Goal: Register for event/course

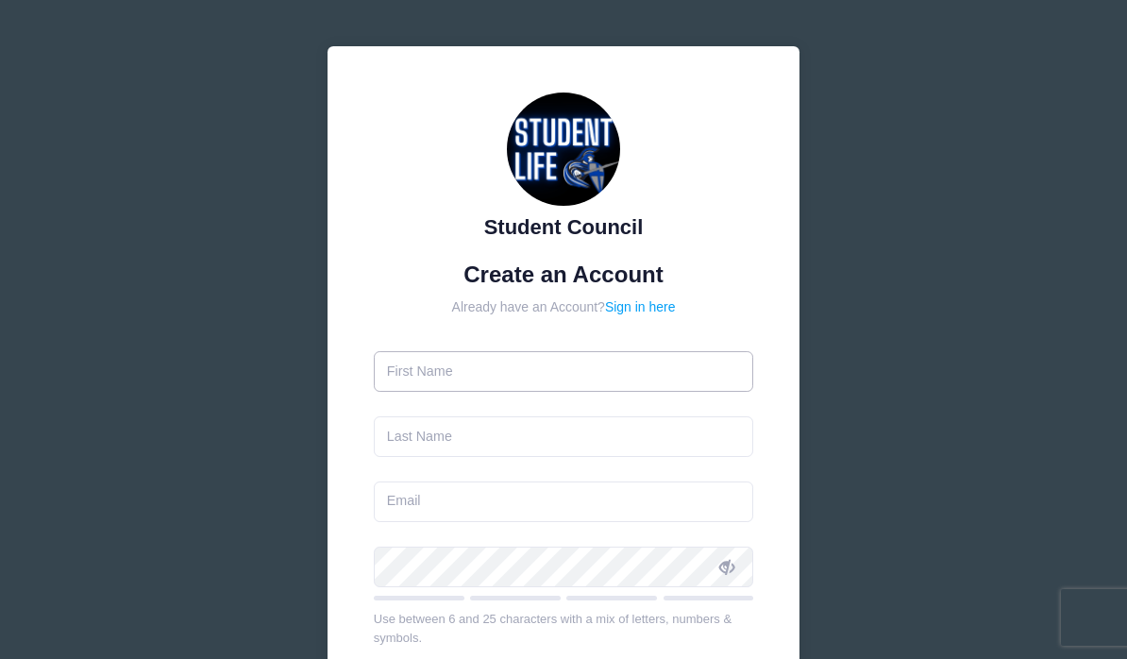
click at [619, 377] on input "text" at bounding box center [564, 371] width 380 height 41
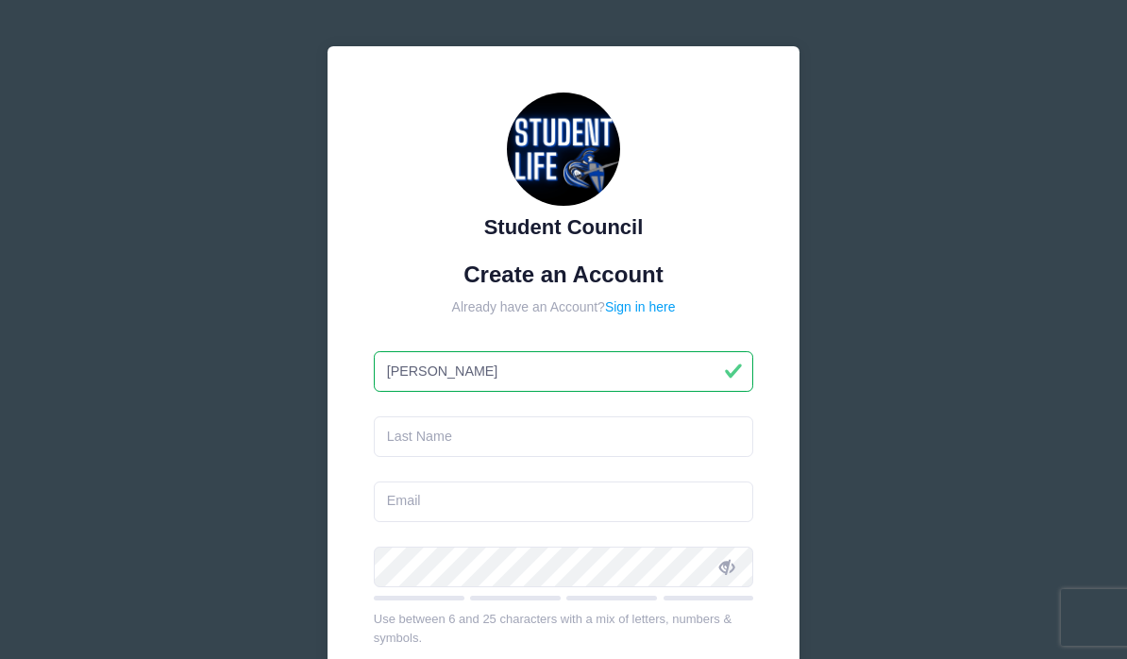
type input "Sam"
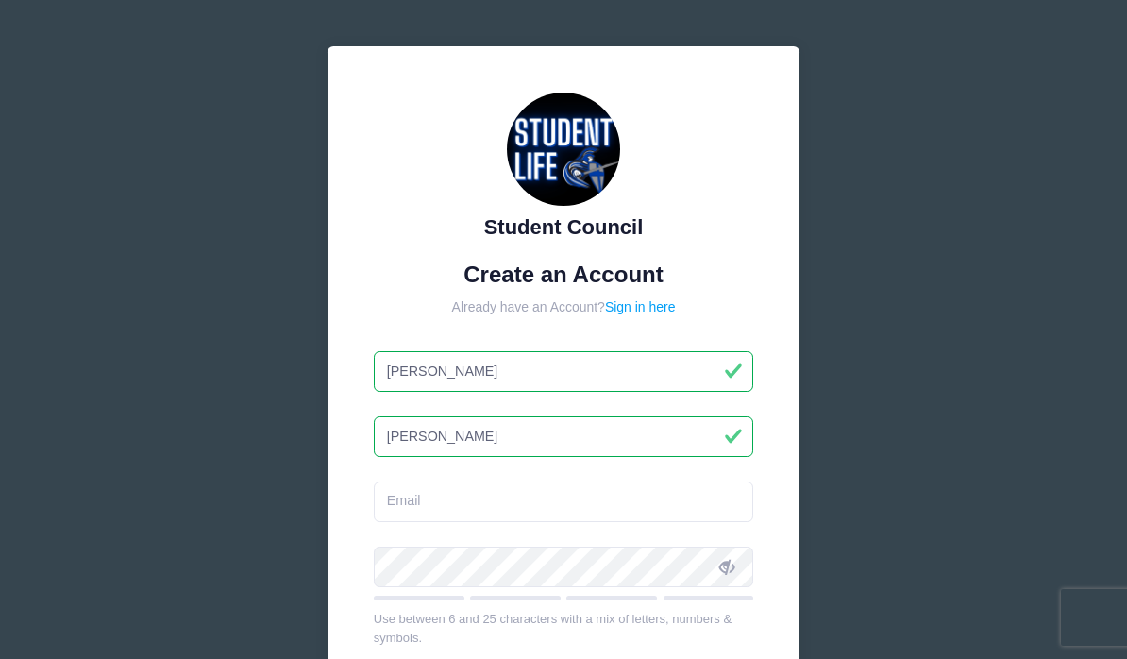
type input "[PERSON_NAME]"
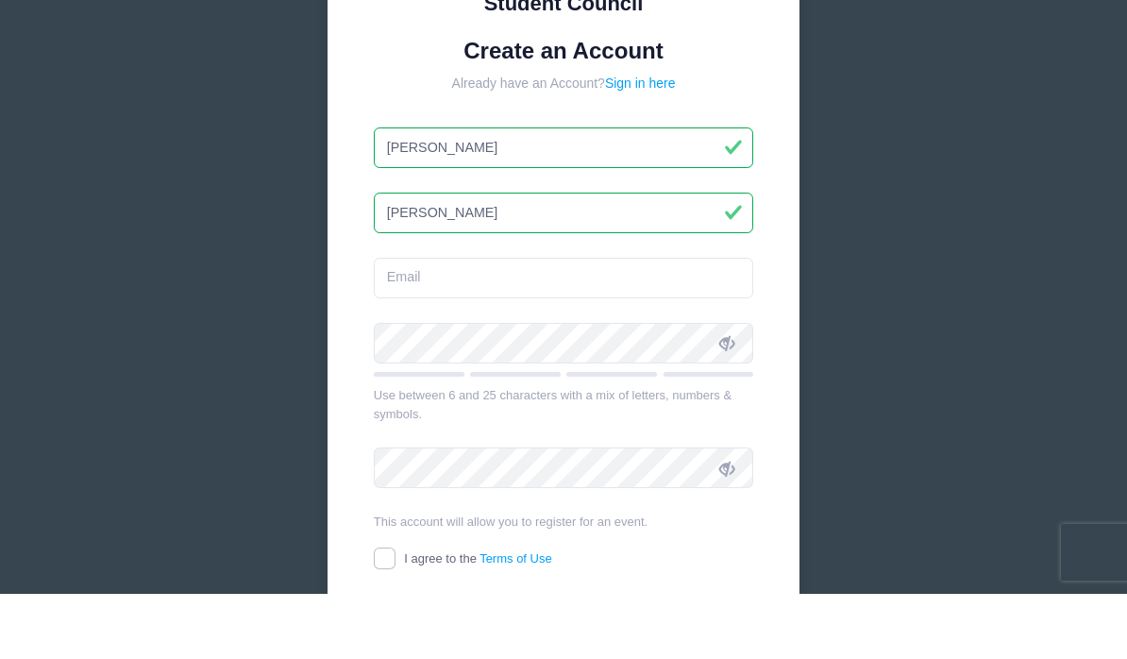
scroll to position [179, 0]
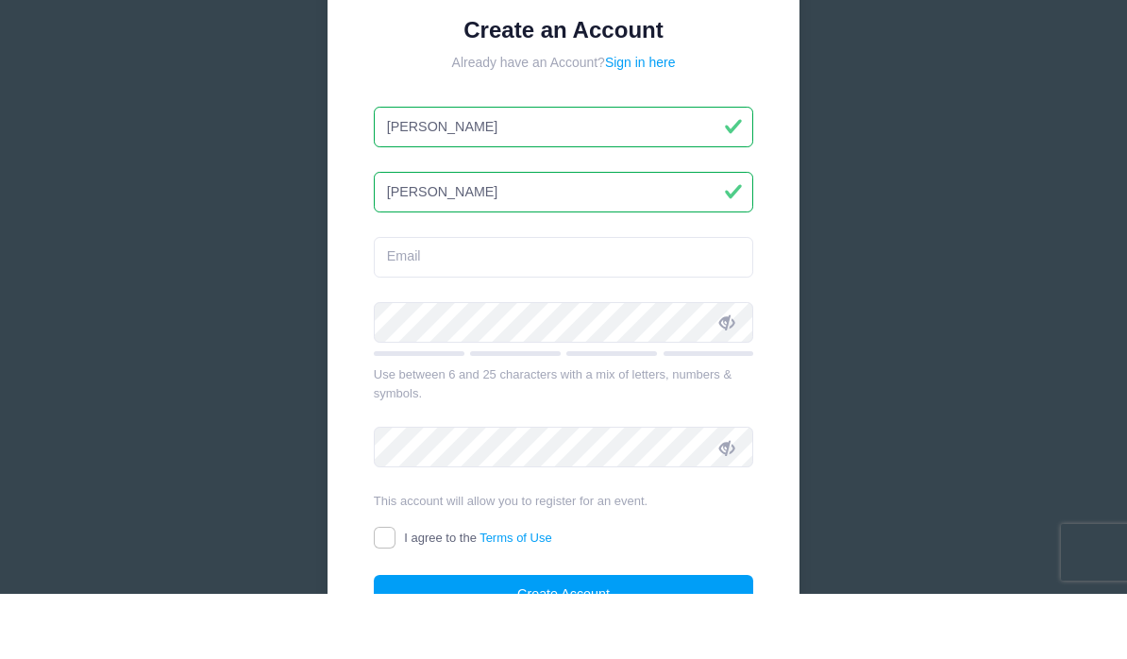
type input "[PERSON_NAME]"
click at [607, 302] on input "email" at bounding box center [564, 322] width 380 height 41
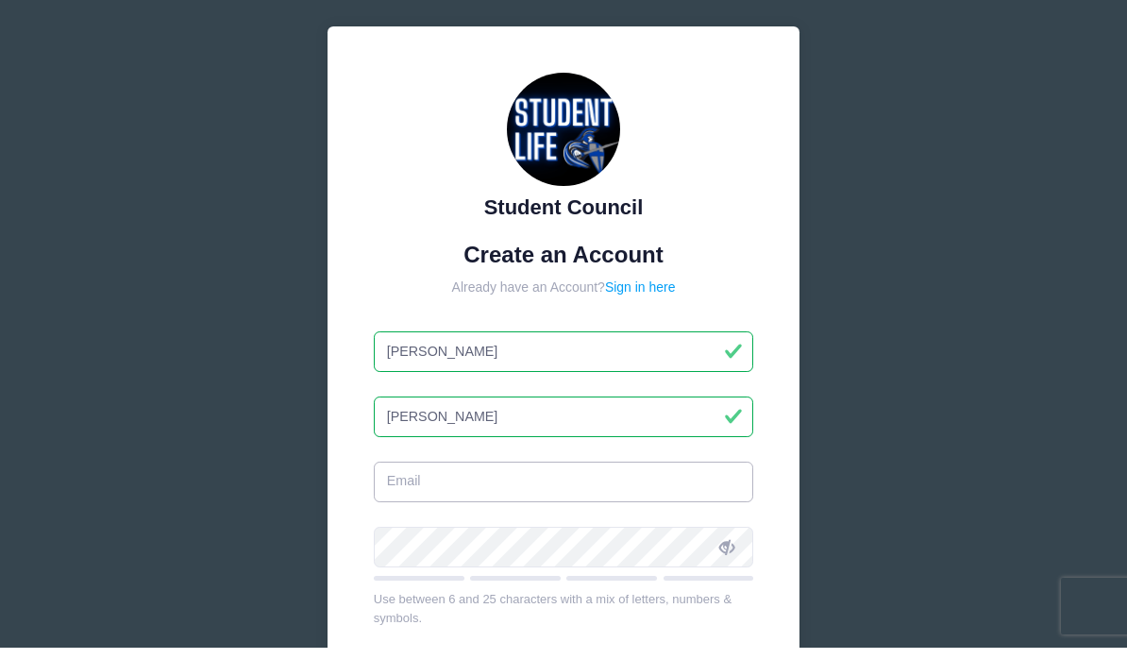
scroll to position [0, 0]
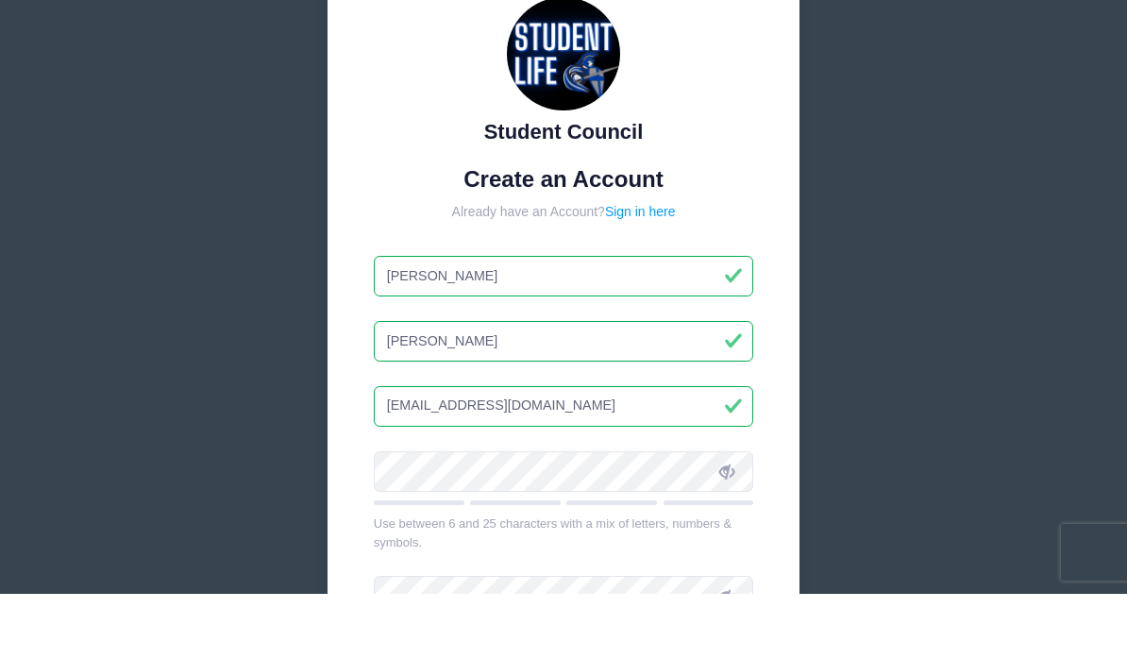
type input "[EMAIL_ADDRESS][DOMAIN_NAME]"
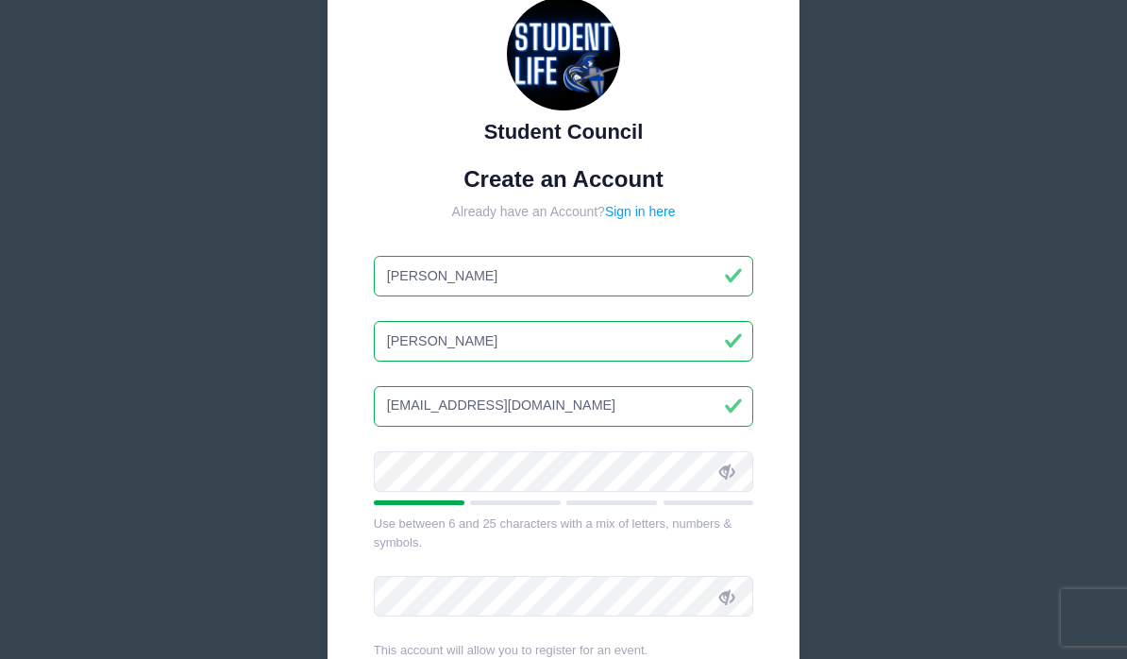
click at [733, 465] on icon at bounding box center [726, 471] width 15 height 15
click at [727, 469] on icon at bounding box center [726, 471] width 15 height 15
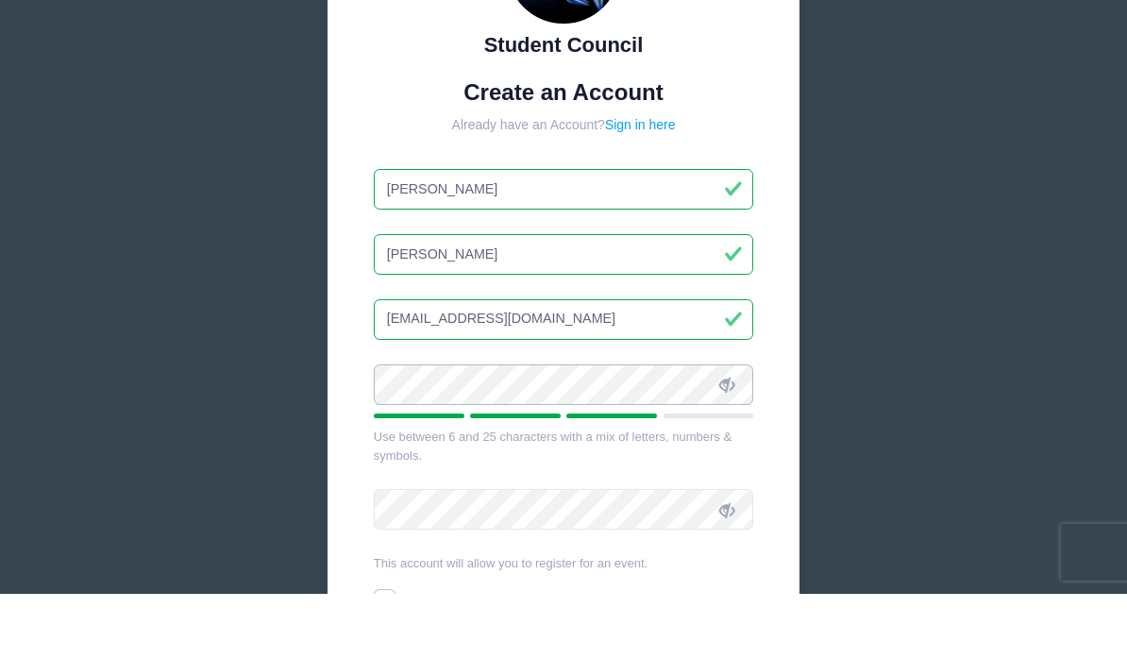
scroll to position [142, 0]
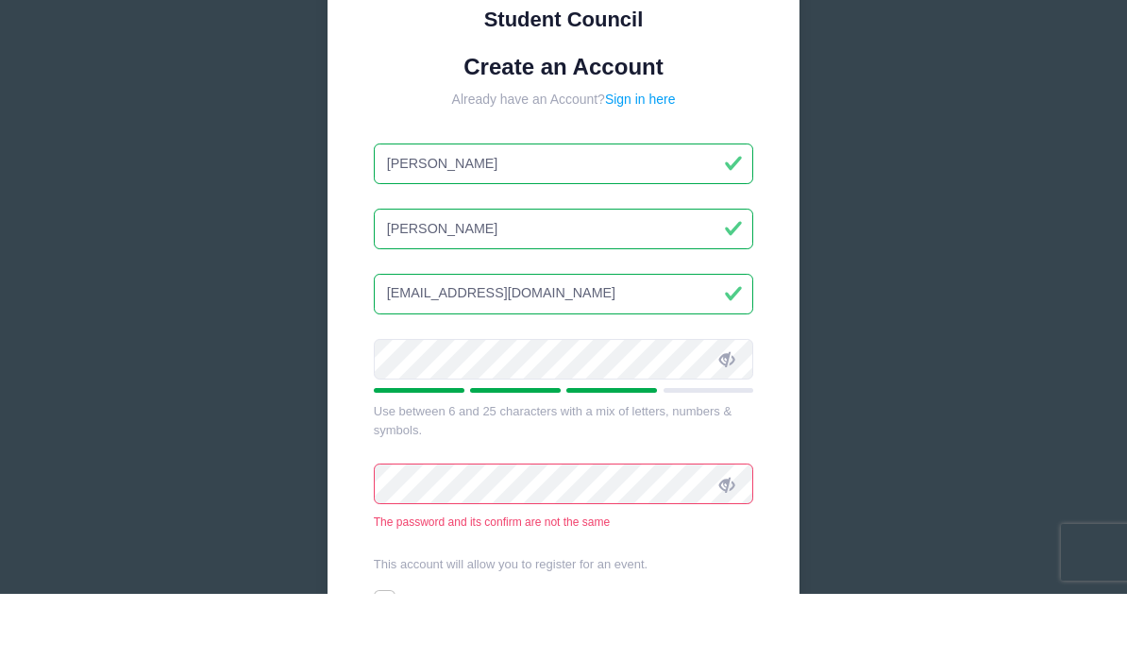
click at [731, 542] on icon at bounding box center [726, 549] width 15 height 15
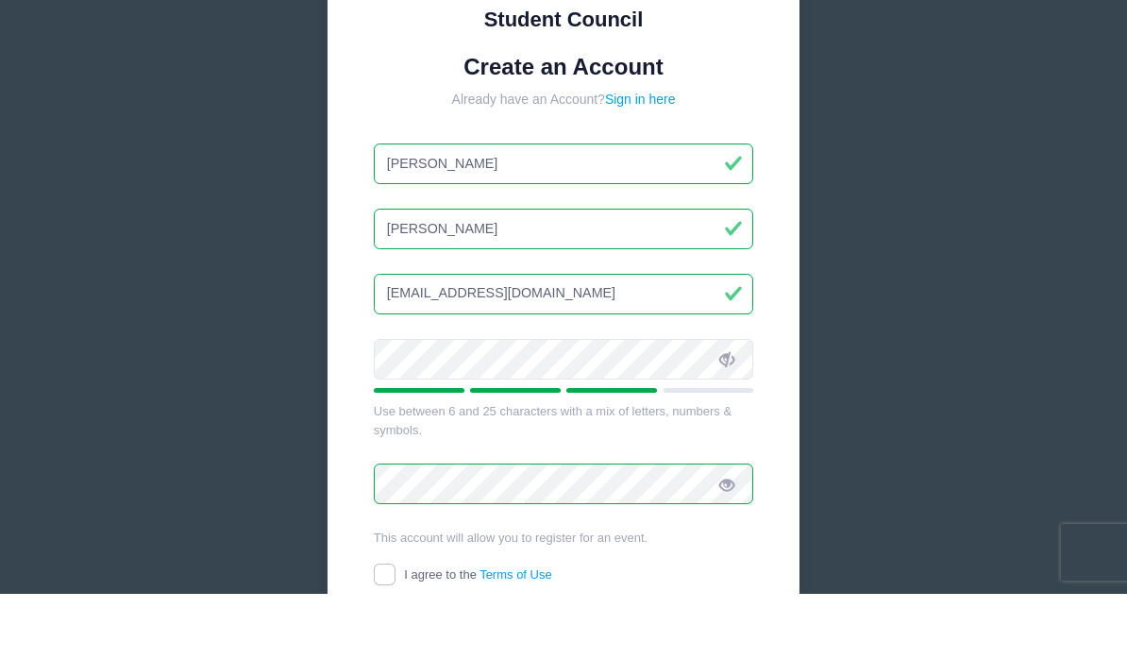
click at [383, 628] on input "I agree to the Terms of Use" at bounding box center [385, 639] width 22 height 22
checkbox input "true"
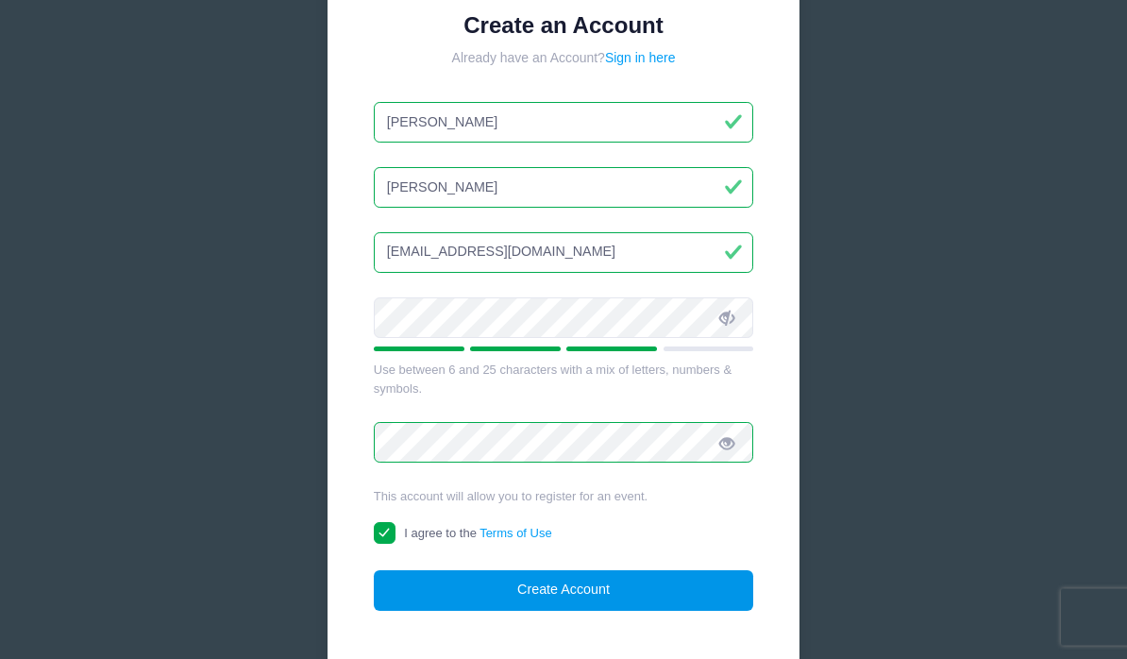
click at [578, 587] on button "Create Account" at bounding box center [564, 591] width 380 height 41
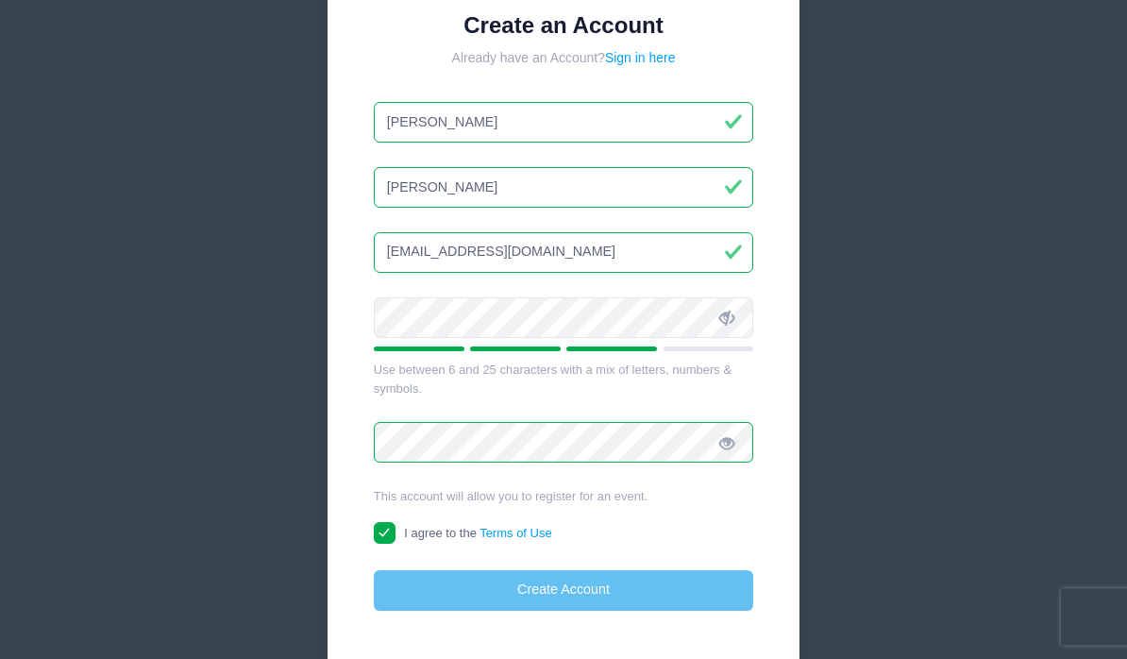
scroll to position [249, 0]
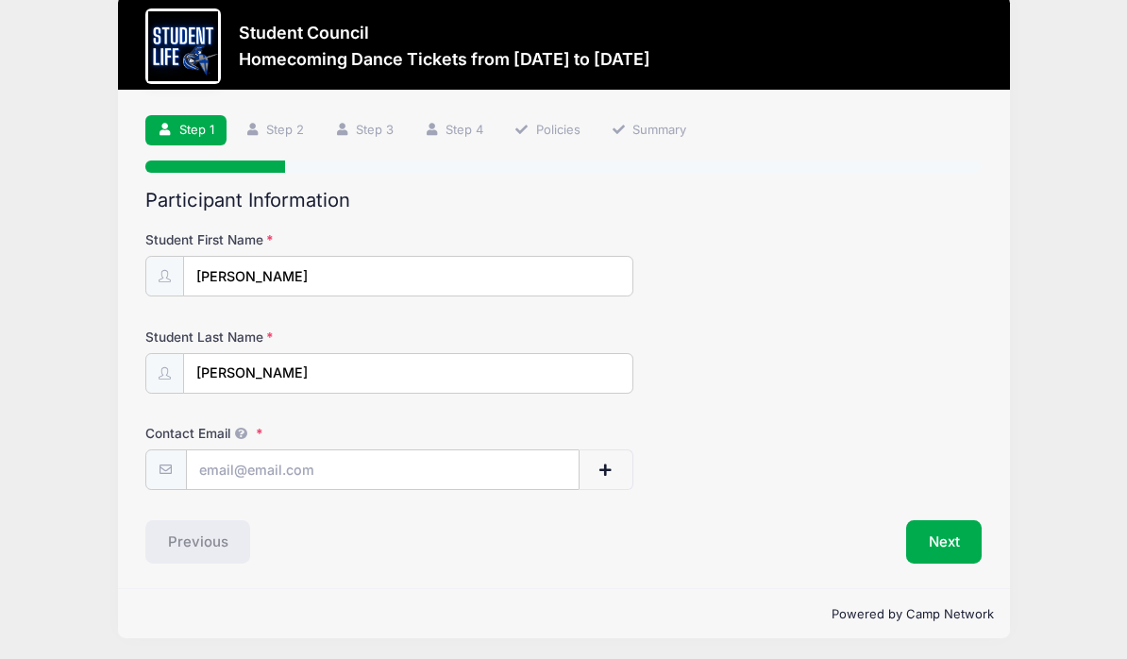
scroll to position [59, 0]
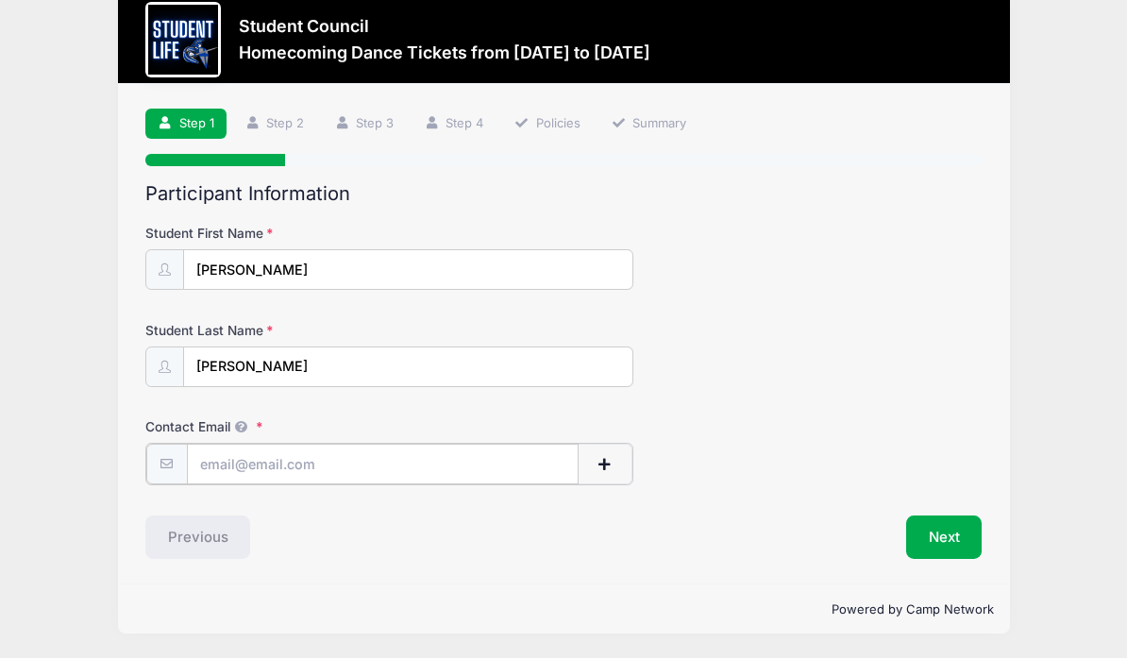
click at [232, 444] on input "Contact Email" at bounding box center [383, 464] width 392 height 41
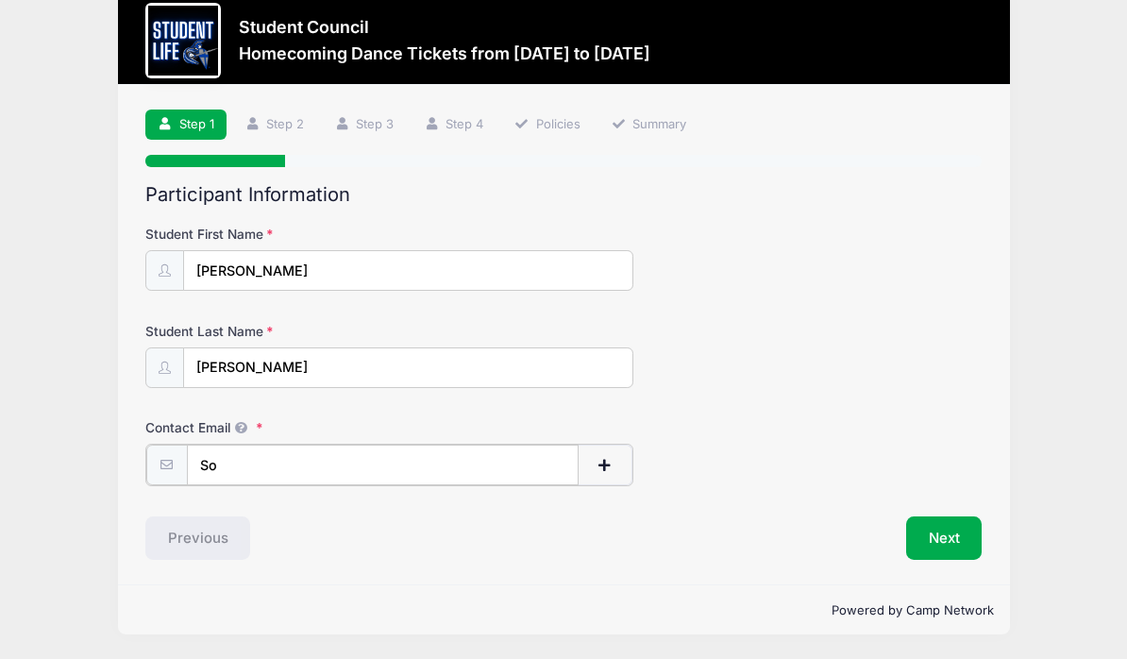
type input "S"
type input "[EMAIL_ADDRESS][DOMAIN_NAME]"
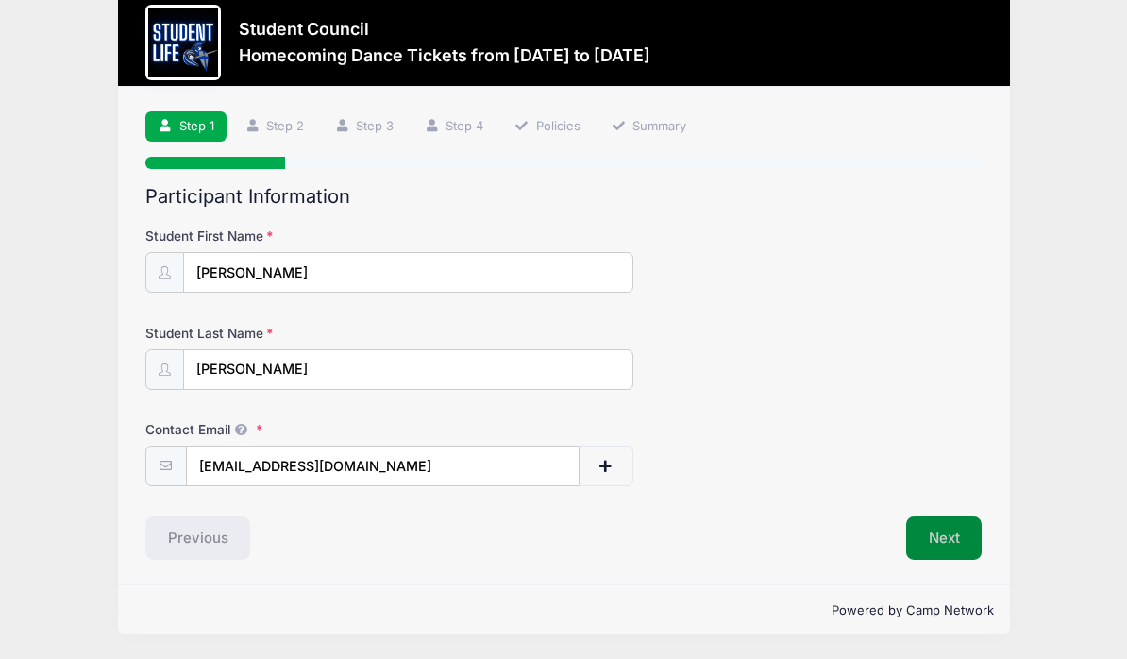
click at [948, 516] on button "Next" at bounding box center [944, 537] width 76 height 43
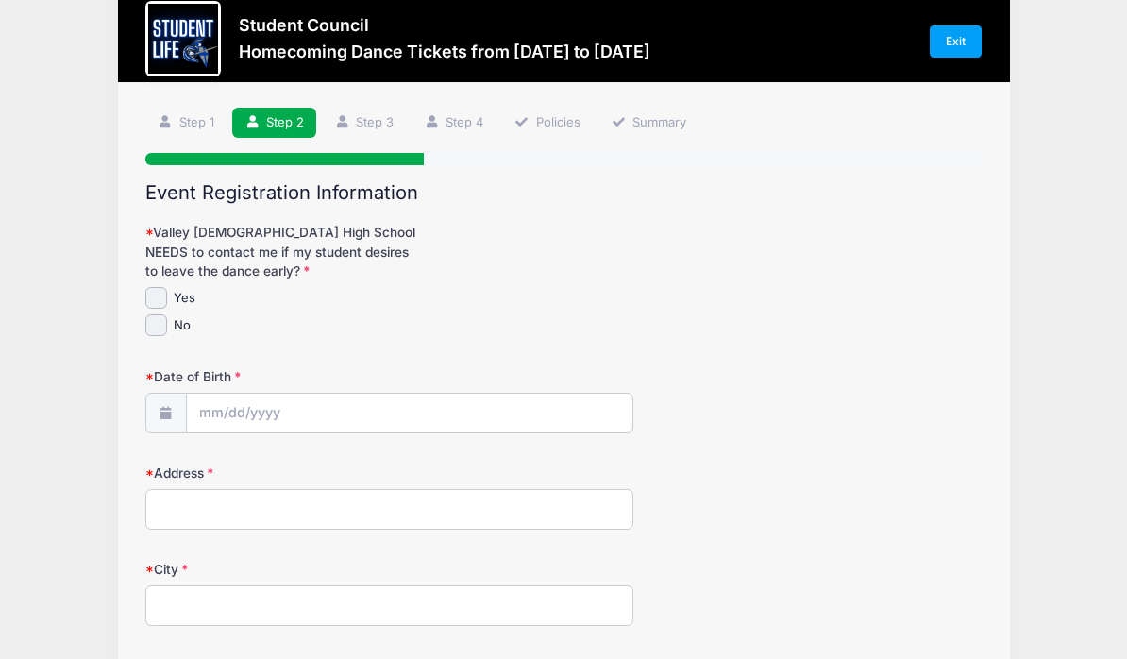
scroll to position [0, 0]
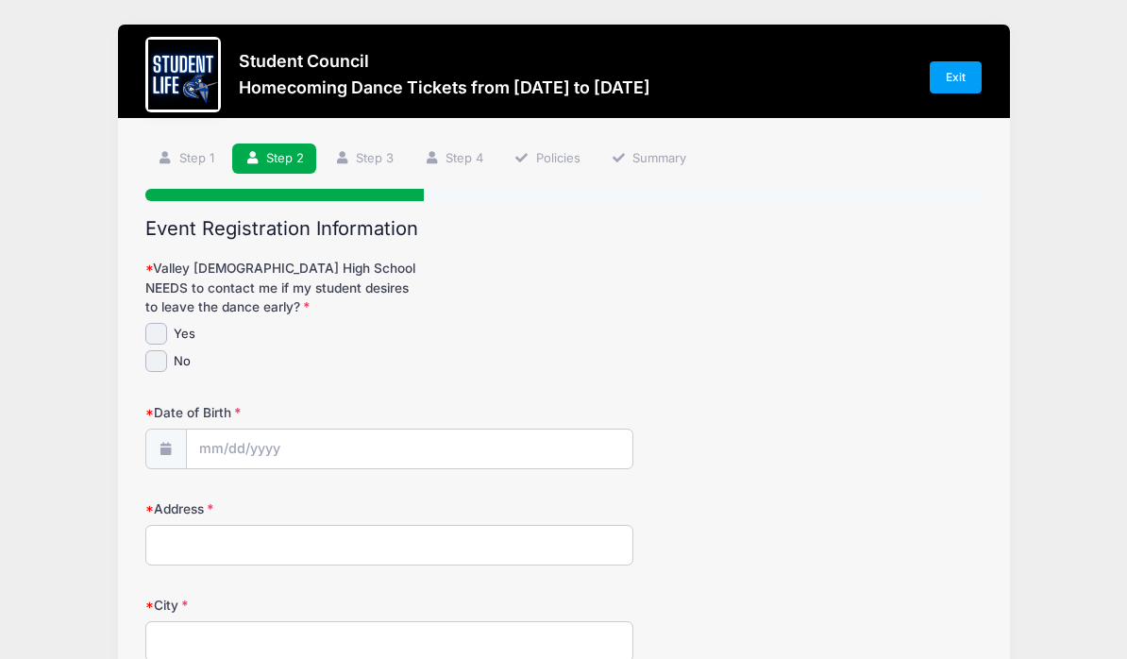
click at [159, 328] on input "Yes" at bounding box center [156, 334] width 22 height 22
checkbox input "true"
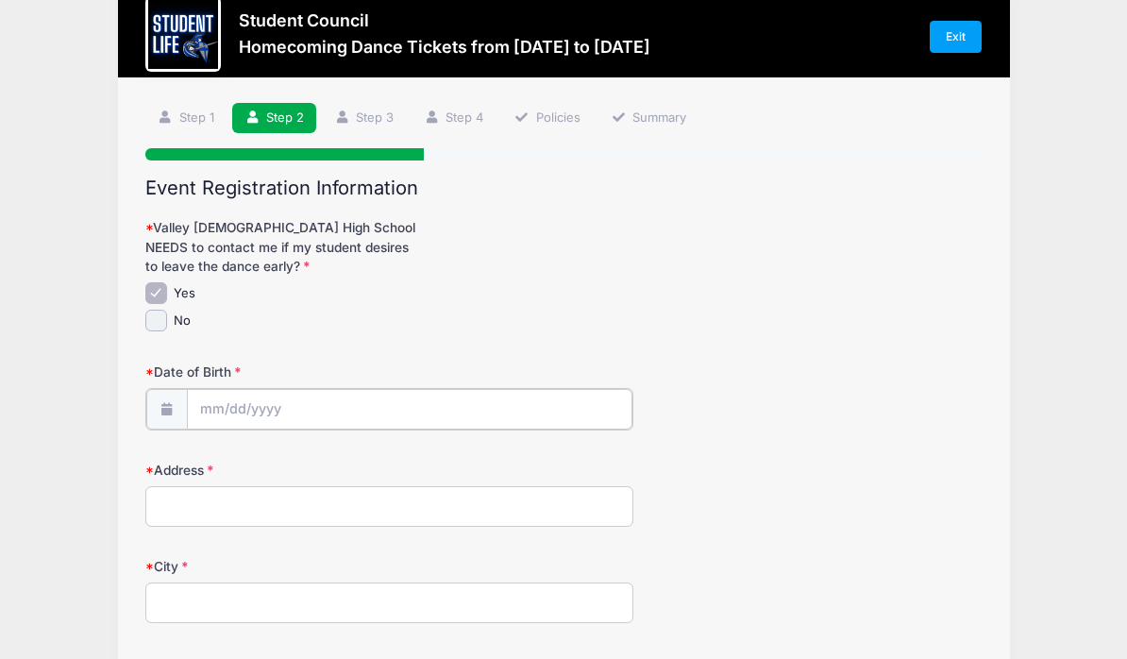
click at [211, 422] on input "Date of Birth" at bounding box center [409, 410] width 445 height 41
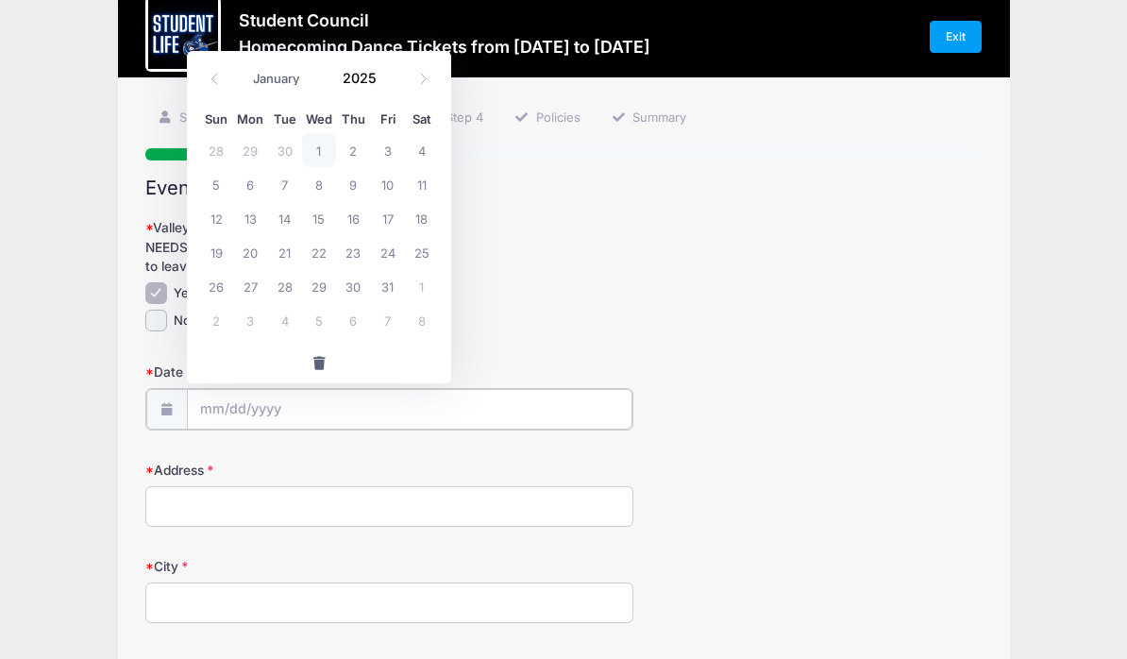
scroll to position [41, 0]
click at [427, 80] on icon at bounding box center [423, 79] width 12 height 12
click at [433, 75] on span at bounding box center [423, 79] width 31 height 32
select select "11"
click at [251, 249] on span "22" at bounding box center [250, 252] width 34 height 34
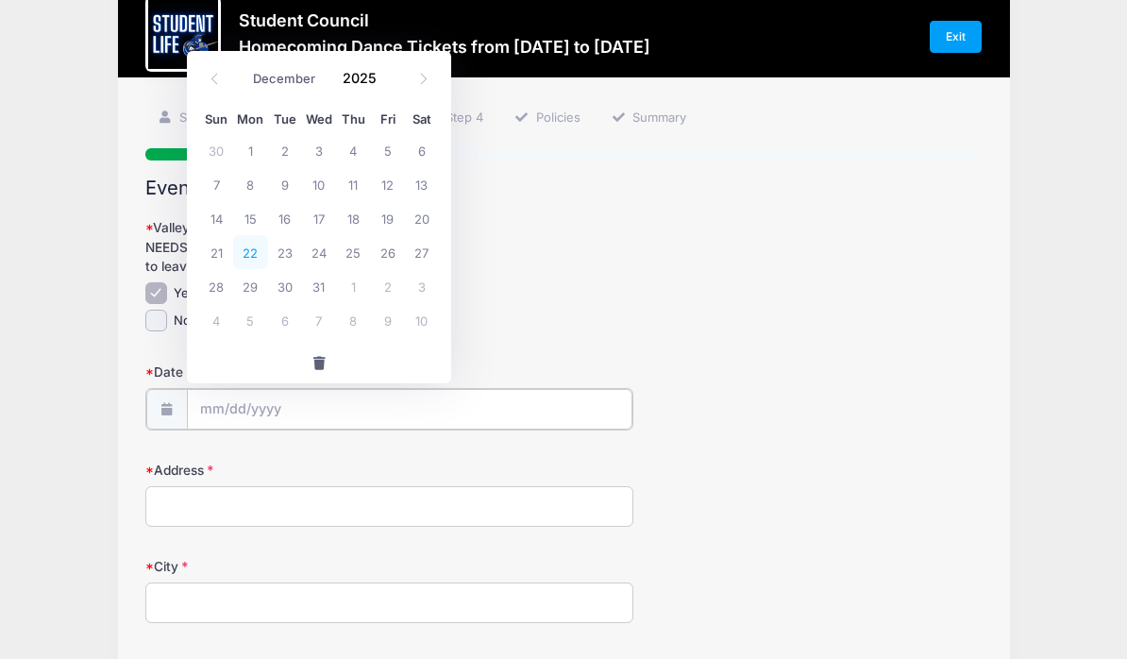
type input "[DATE]"
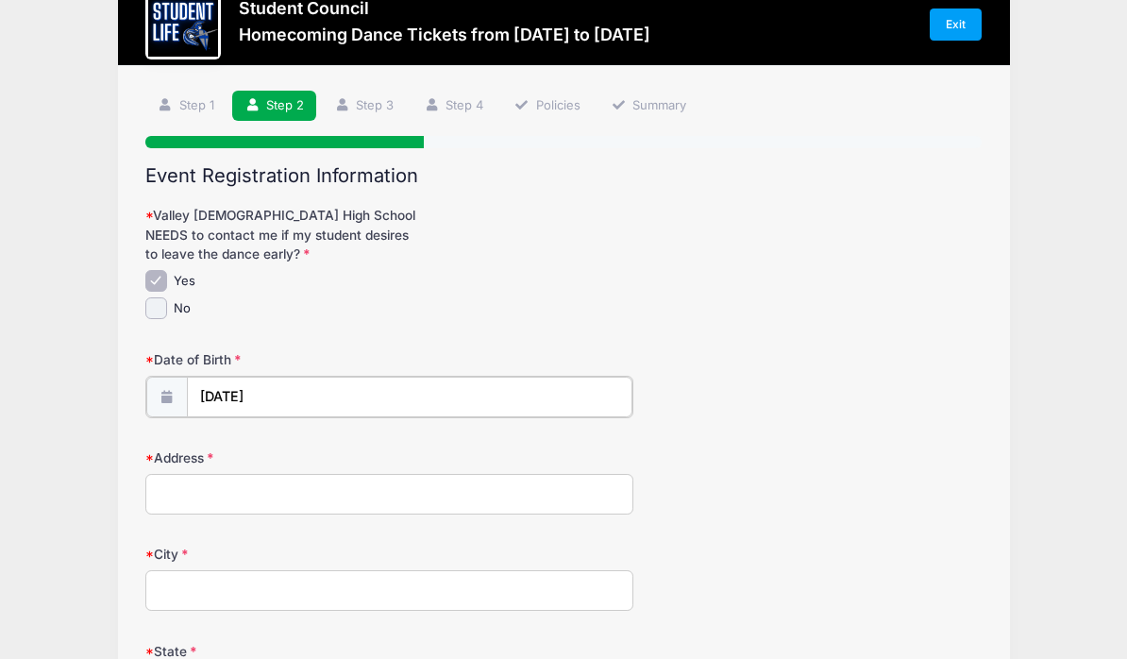
scroll to position [53, 0]
click at [274, 387] on input "[DATE]" at bounding box center [409, 396] width 445 height 41
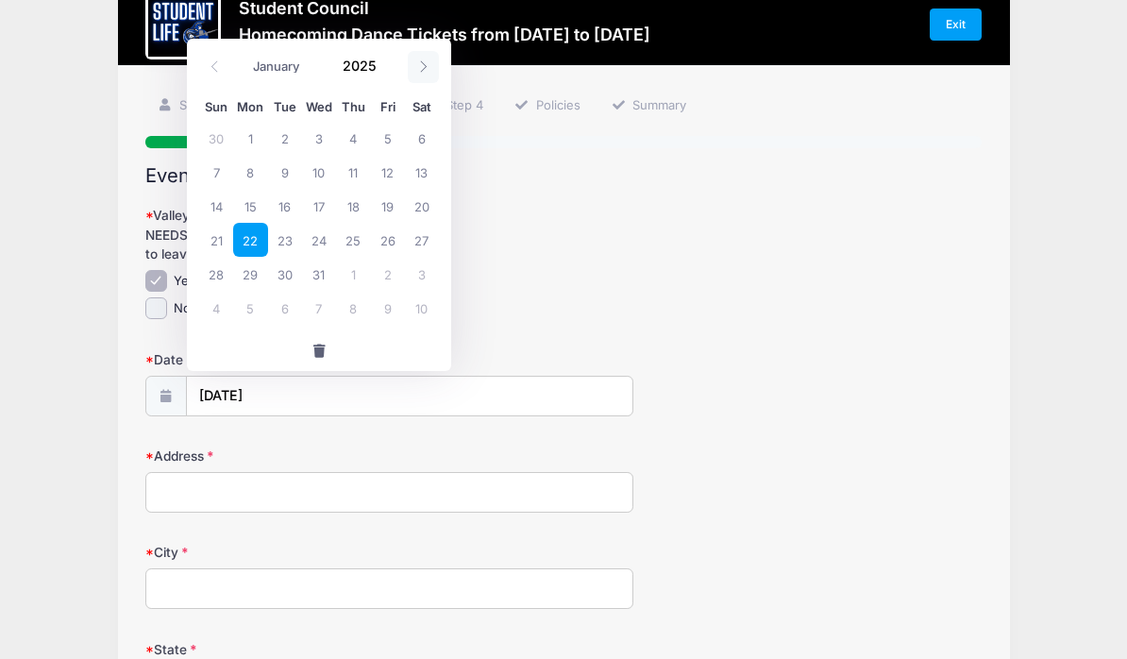
click at [427, 61] on icon at bounding box center [423, 66] width 12 height 12
type input "2026"
select select "0"
click at [439, 60] on div "January February March April May June July August September October November [D…" at bounding box center [319, 64] width 264 height 50
click at [209, 74] on span at bounding box center [214, 67] width 31 height 32
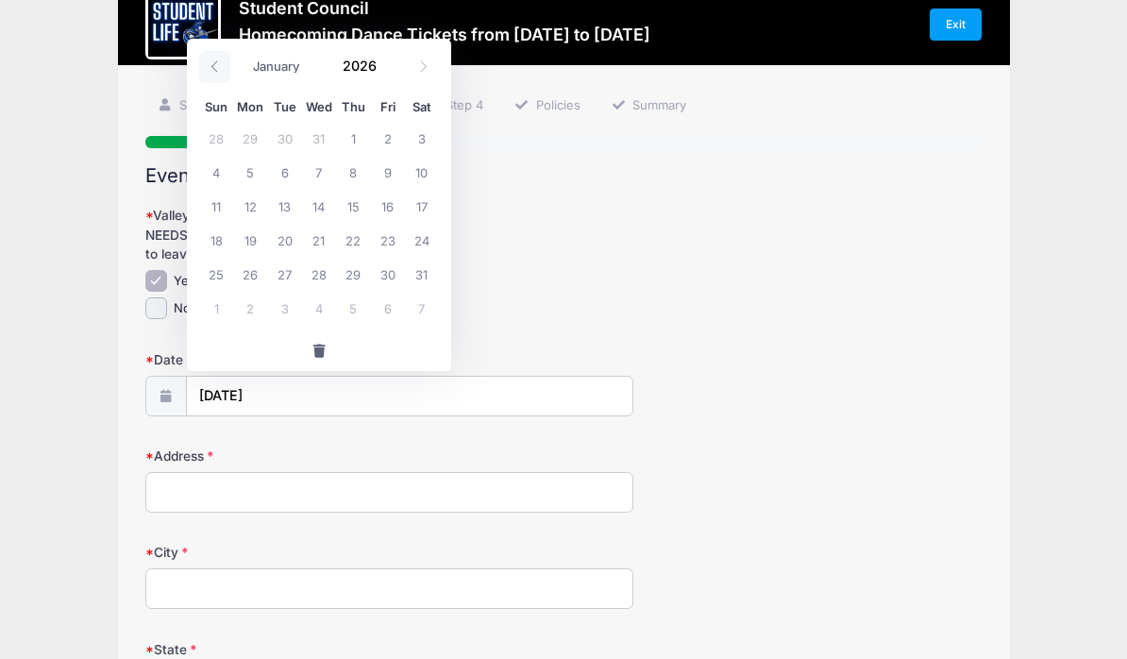
type input "2025"
click at [209, 70] on icon at bounding box center [215, 66] width 12 height 12
click at [206, 69] on span at bounding box center [214, 67] width 31 height 32
click at [208, 64] on span at bounding box center [214, 67] width 31 height 32
select select "8"
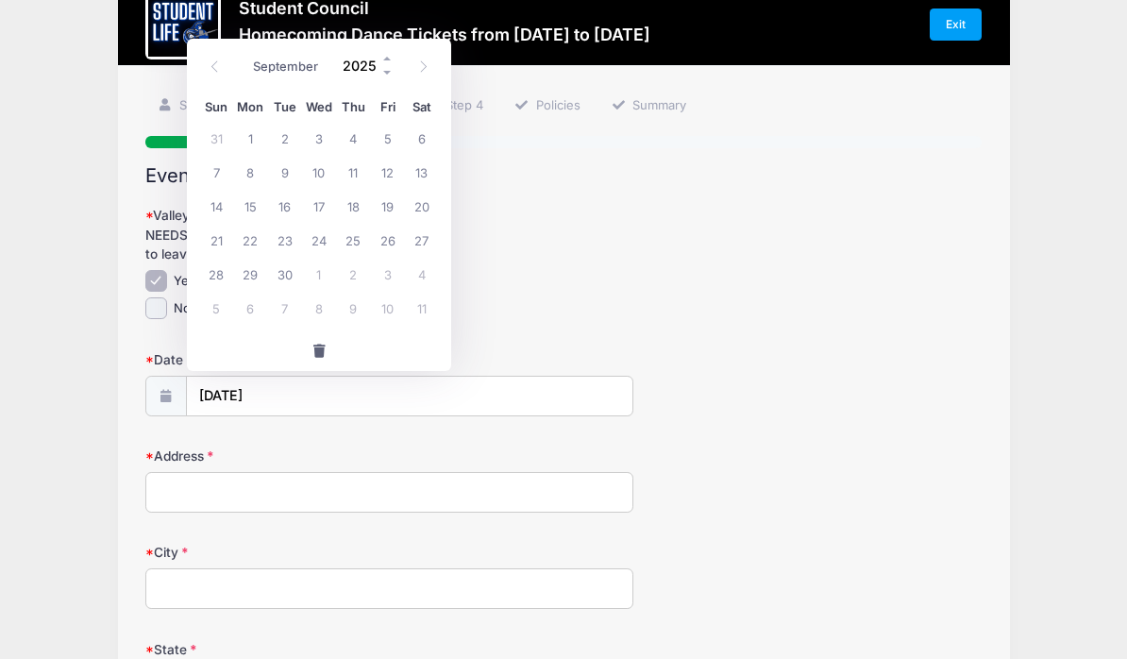
click at [357, 59] on input "2025" at bounding box center [363, 65] width 61 height 28
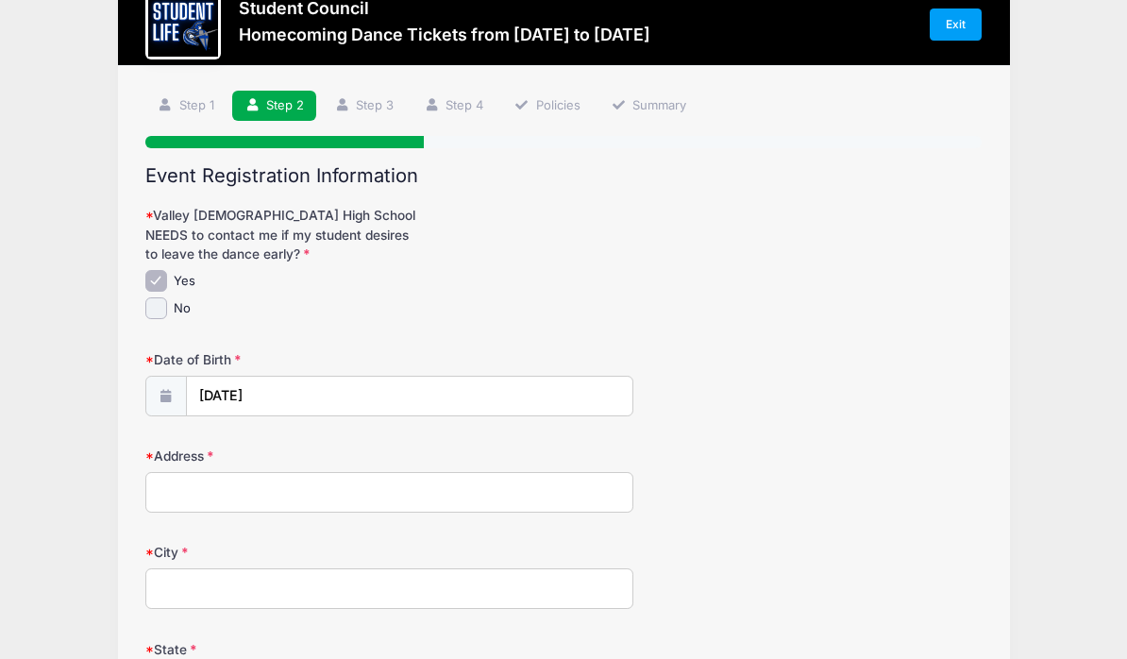
click at [112, 372] on div "Student Council Homecoming Dance Tickets from [DATE] to [DATE] Exit Step 2 /7 S…" at bounding box center [563, 550] width 1070 height 1206
click at [284, 393] on input "[DATE]" at bounding box center [409, 396] width 445 height 41
type input "2025"
select select "11"
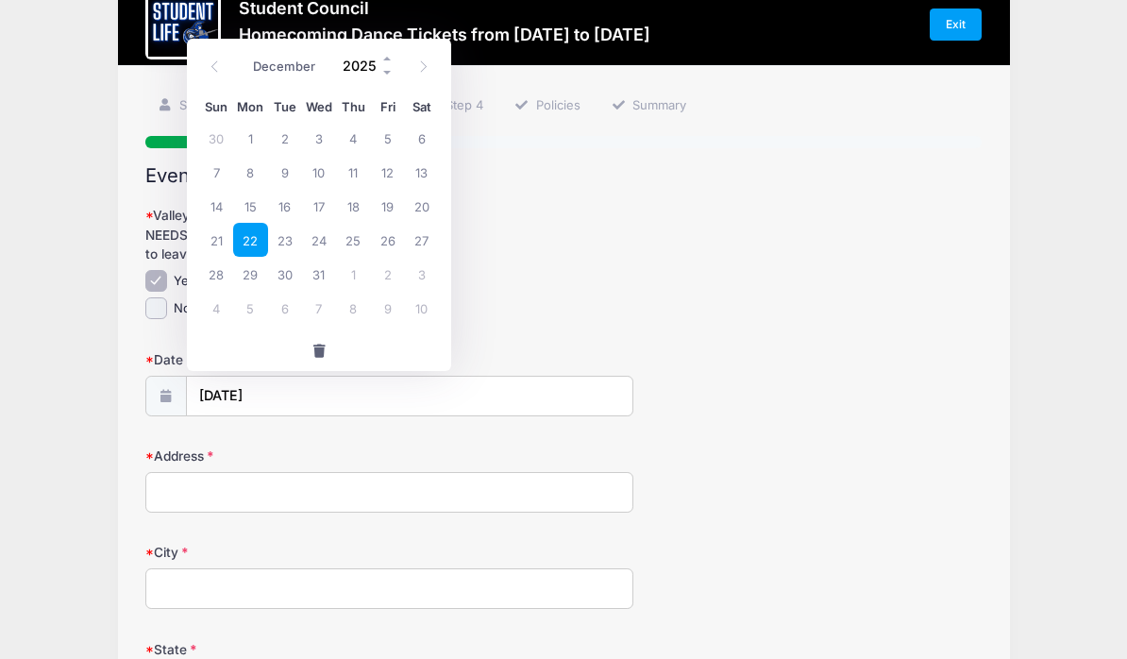
click at [361, 73] on input "2025" at bounding box center [363, 65] width 61 height 28
click at [391, 64] on span at bounding box center [387, 58] width 13 height 14
click at [394, 55] on span at bounding box center [387, 58] width 13 height 14
click at [393, 66] on span at bounding box center [387, 72] width 13 height 14
click at [396, 74] on div "January February March April May June July August September October November [D…" at bounding box center [319, 60] width 180 height 32
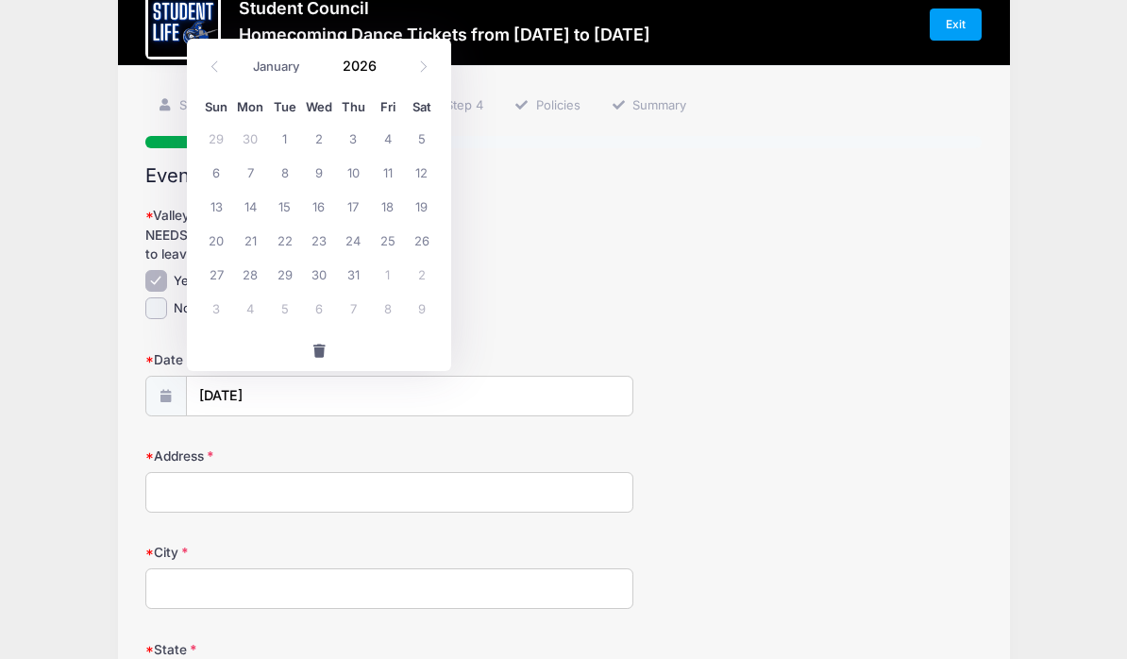
click at [396, 74] on div "January February March April May June July August September October November [D…" at bounding box center [319, 60] width 180 height 32
click at [396, 75] on div "January February March April May June July August September October November [D…" at bounding box center [319, 60] width 180 height 32
click at [395, 75] on div "January February March April May June July August September October November [D…" at bounding box center [319, 60] width 180 height 32
click at [394, 74] on span at bounding box center [387, 72] width 13 height 14
click at [393, 78] on span at bounding box center [387, 72] width 13 height 14
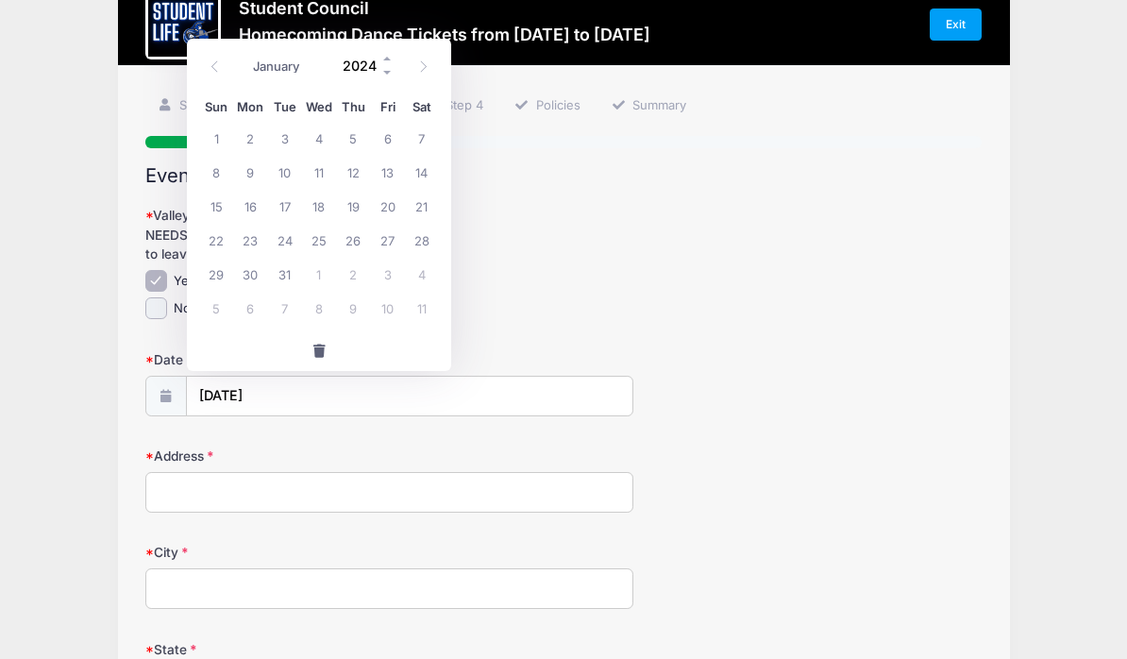
click at [379, 70] on input "2024" at bounding box center [363, 65] width 61 height 28
click at [395, 76] on div "January February March April May June July August September October November [D…" at bounding box center [319, 65] width 240 height 43
click at [365, 73] on input "2024" at bounding box center [363, 65] width 61 height 28
click at [395, 77] on div "January February March April May June July August September October November [D…" at bounding box center [319, 65] width 240 height 43
click at [370, 67] on input "2024" at bounding box center [363, 65] width 61 height 28
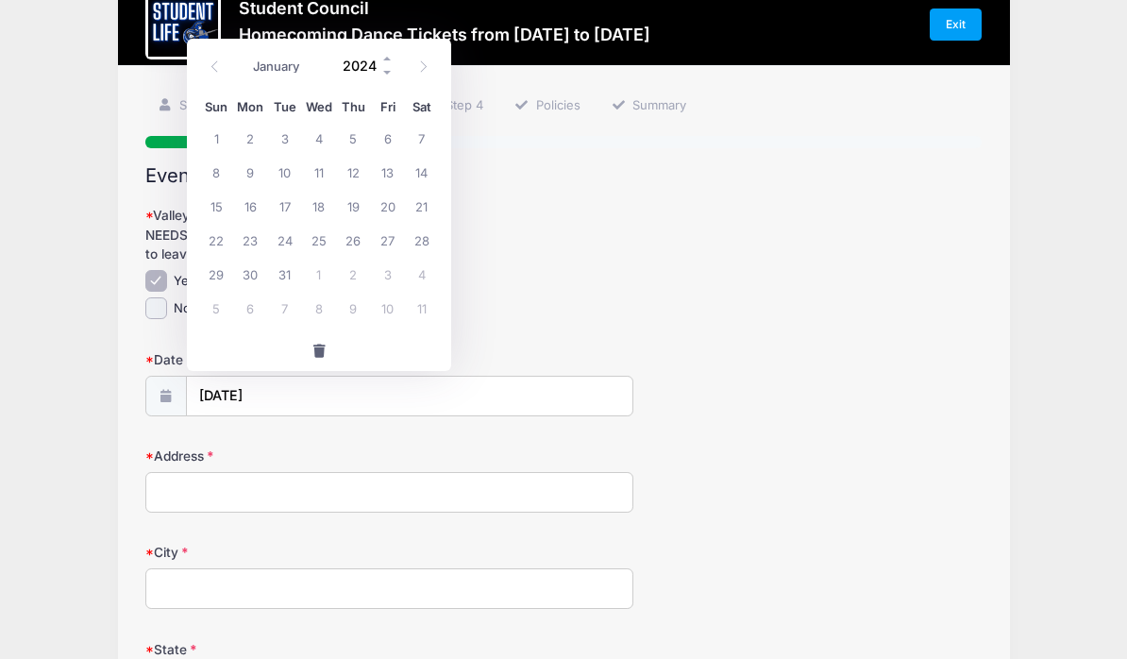
click at [380, 67] on input "2024" at bounding box center [363, 65] width 61 height 28
click at [380, 60] on input "2024" at bounding box center [363, 65] width 61 height 28
click at [392, 71] on span at bounding box center [387, 72] width 13 height 14
click at [394, 78] on input "2023" at bounding box center [363, 65] width 61 height 28
click at [394, 73] on span at bounding box center [387, 72] width 13 height 14
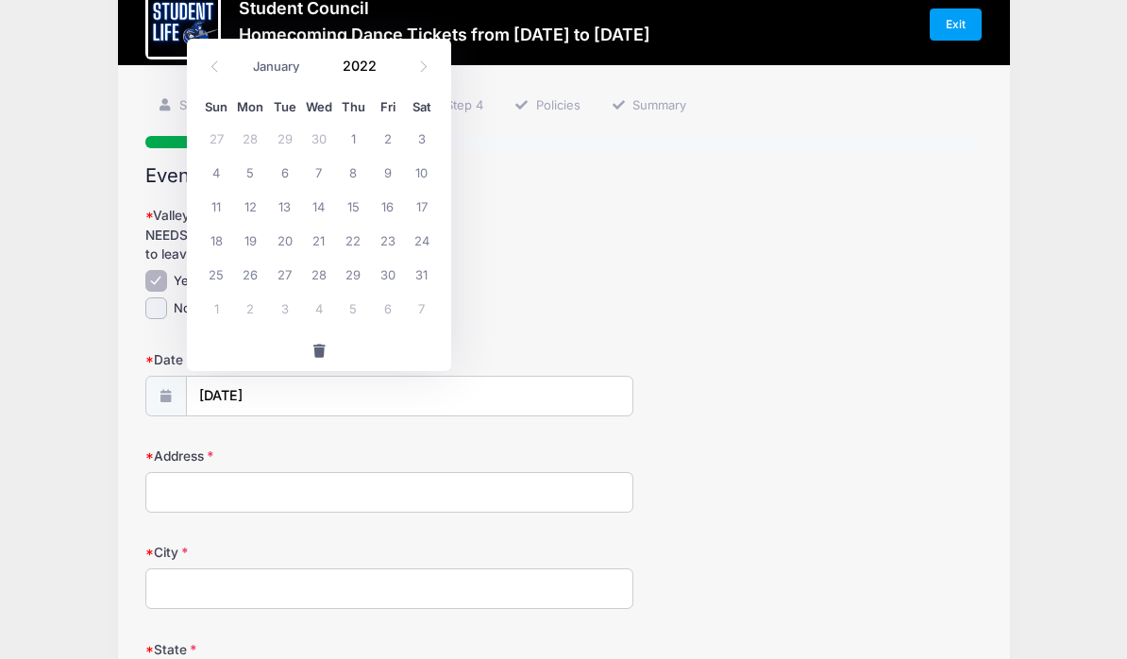
click at [395, 71] on div "January February March April May June July August September October November [D…" at bounding box center [319, 60] width 180 height 32
click at [393, 73] on span at bounding box center [387, 72] width 13 height 14
click at [393, 71] on span at bounding box center [387, 72] width 13 height 14
click at [380, 67] on input "2020" at bounding box center [363, 65] width 61 height 28
click at [380, 65] on input "2020" at bounding box center [363, 65] width 61 height 28
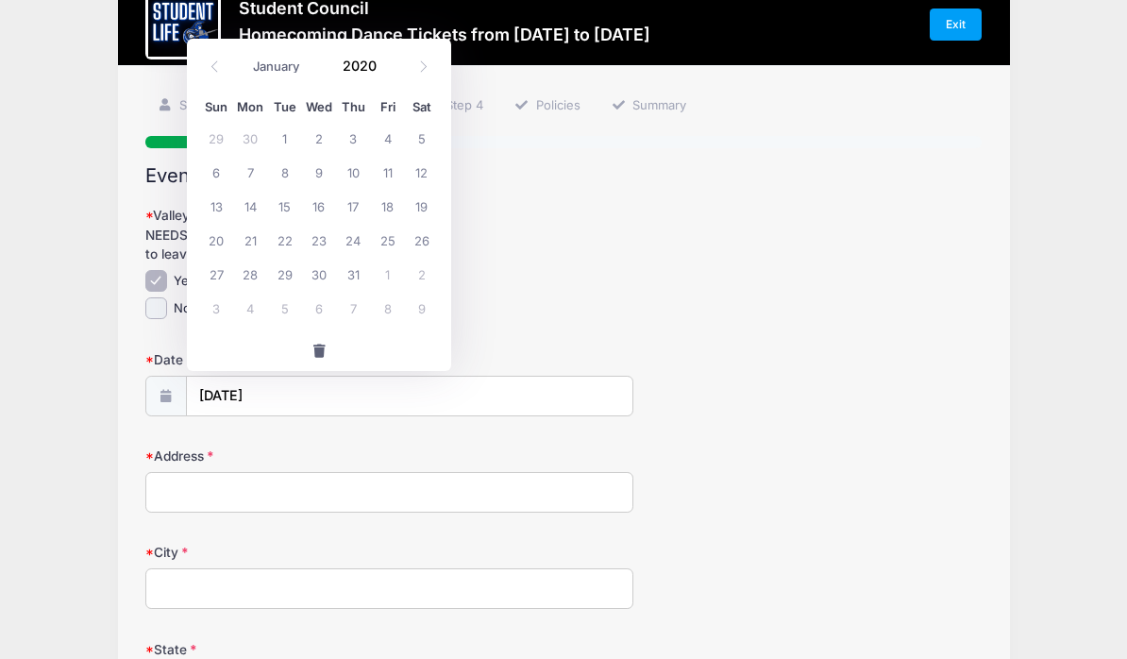
click at [398, 69] on div "January February March April May June July August September October November [D…" at bounding box center [319, 60] width 180 height 32
click at [395, 72] on div "January February March April May June July August September October November [D…" at bounding box center [319, 60] width 180 height 32
click at [398, 67] on div "January February March April May June July August September October November [D…" at bounding box center [319, 60] width 180 height 32
click at [354, 56] on input "2020" at bounding box center [363, 65] width 61 height 28
click at [379, 59] on input "2020" at bounding box center [363, 65] width 61 height 28
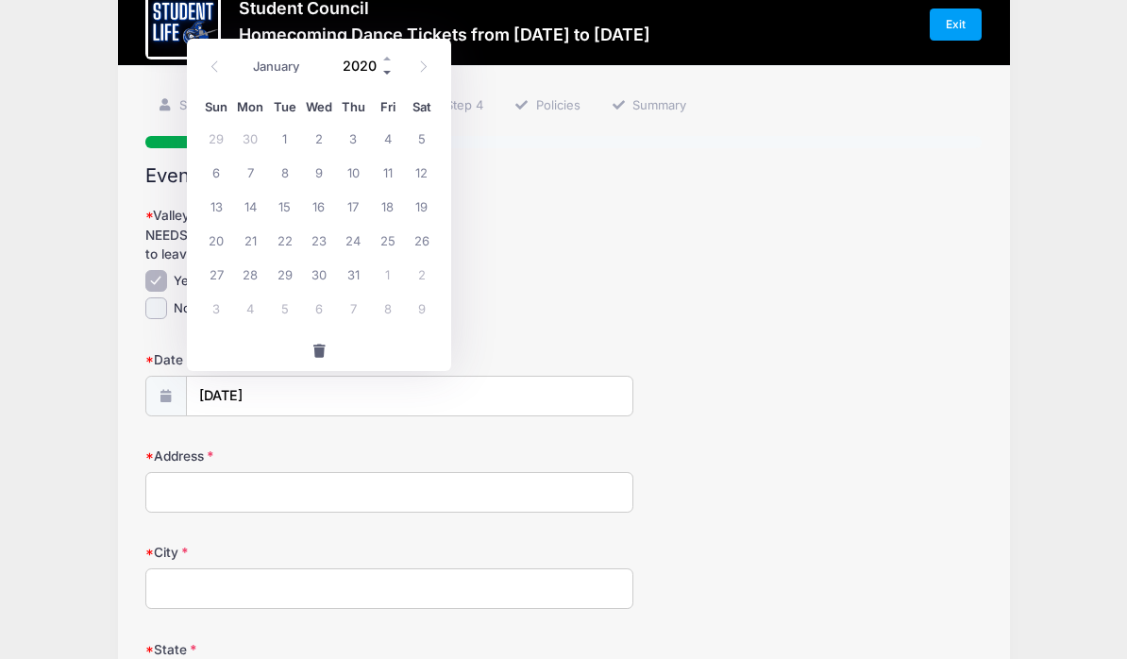
click at [393, 74] on span at bounding box center [387, 72] width 13 height 14
click at [402, 77] on div "January February March April May June July August September October November [D…" at bounding box center [319, 65] width 240 height 43
click at [393, 62] on span at bounding box center [387, 58] width 13 height 14
type input "2020"
click at [380, 74] on input "2020" at bounding box center [363, 65] width 61 height 28
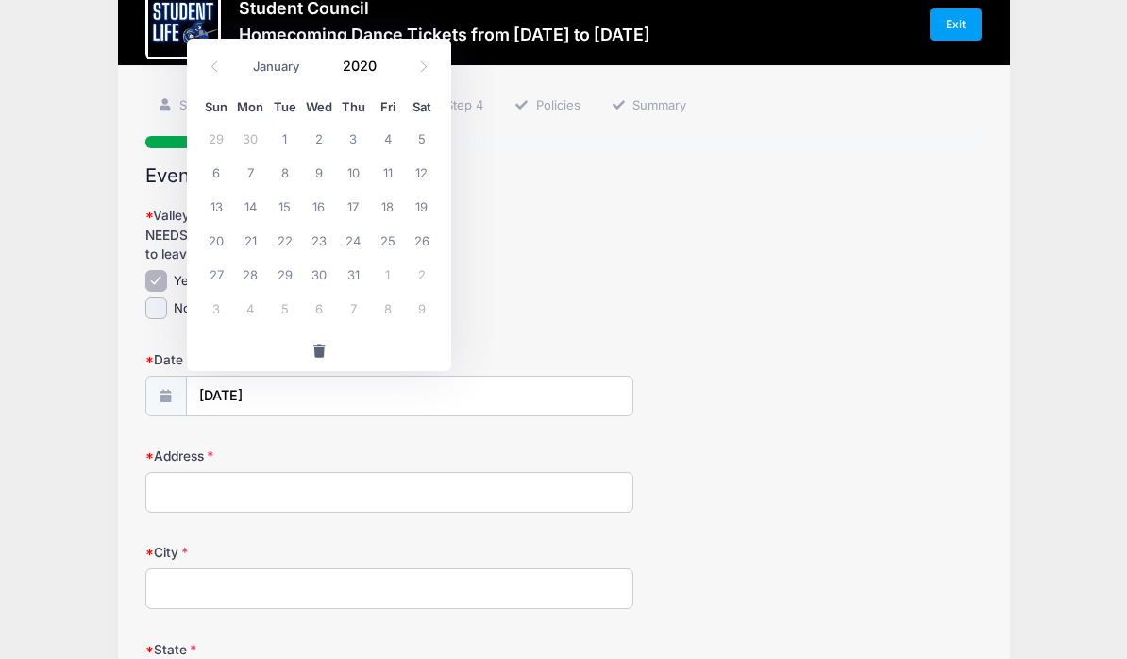
click at [395, 80] on div "January February March April May June July August September October November [D…" at bounding box center [319, 65] width 240 height 43
click at [358, 63] on input "2020" at bounding box center [363, 65] width 61 height 28
click at [196, 480] on input "Address" at bounding box center [389, 492] width 488 height 41
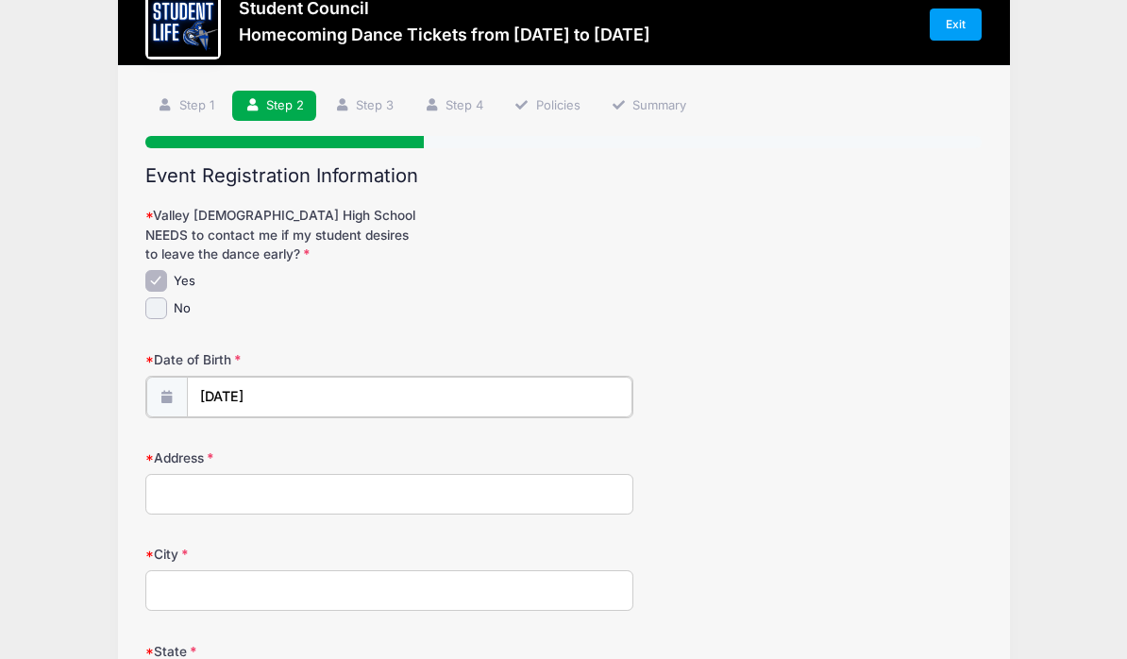
click at [268, 399] on input "[DATE]" at bounding box center [409, 396] width 445 height 41
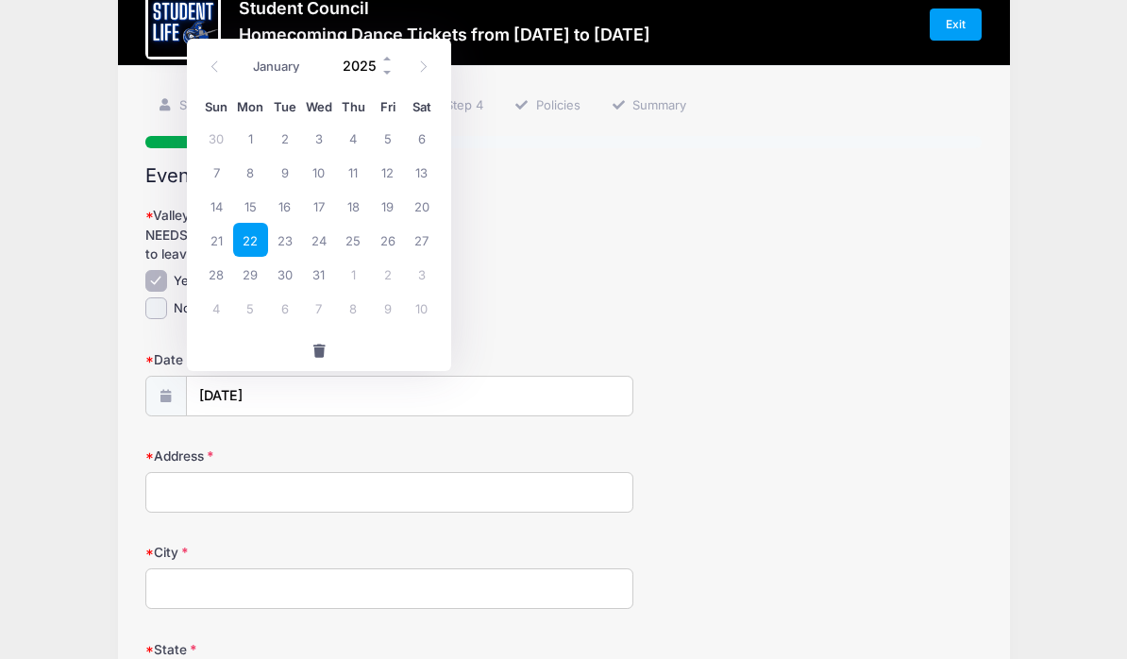
click at [357, 74] on input "2025" at bounding box center [363, 65] width 61 height 28
click at [393, 75] on span at bounding box center [387, 72] width 13 height 14
click at [379, 63] on input "2024" at bounding box center [363, 65] width 61 height 28
click at [396, 80] on div "January February March April May June July August September October November [D…" at bounding box center [319, 65] width 240 height 43
click at [377, 59] on input "2024" at bounding box center [363, 65] width 61 height 28
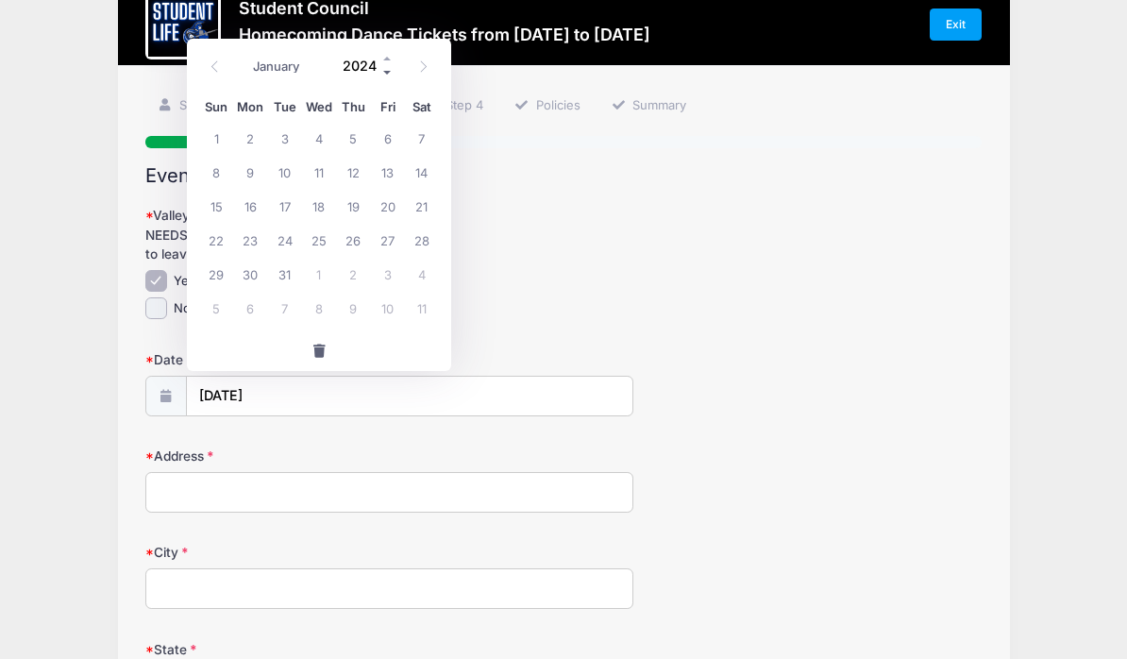
click at [393, 75] on span at bounding box center [387, 72] width 13 height 14
click at [394, 78] on input "2023" at bounding box center [363, 65] width 61 height 28
click at [393, 75] on span at bounding box center [387, 72] width 13 height 14
type input "2022"
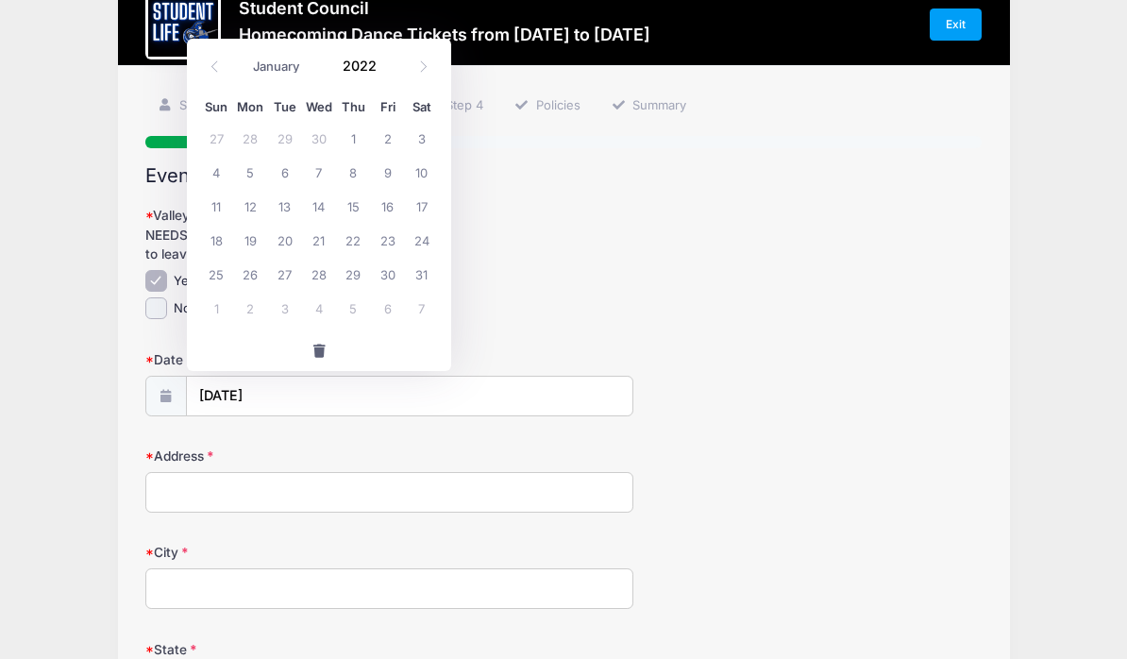
click at [395, 80] on div "January February March April May June July August September October November [D…" at bounding box center [319, 65] width 240 height 43
click at [377, 66] on input "2022" at bounding box center [363, 65] width 61 height 28
click at [393, 79] on input "2022" at bounding box center [363, 65] width 61 height 28
click at [398, 75] on div "January February March April May June July August September October November [D…" at bounding box center [319, 60] width 180 height 32
click at [369, 64] on input "2022" at bounding box center [363, 65] width 61 height 28
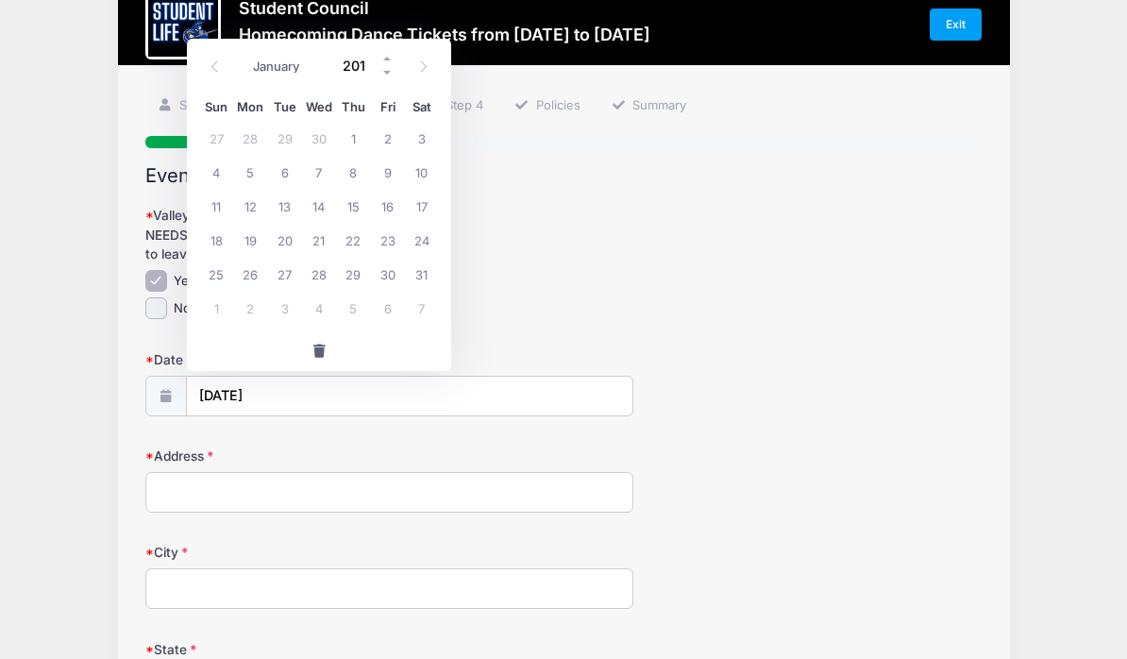
type input "2010"
click at [315, 240] on span "22" at bounding box center [319, 240] width 34 height 34
type input "[DATE]"
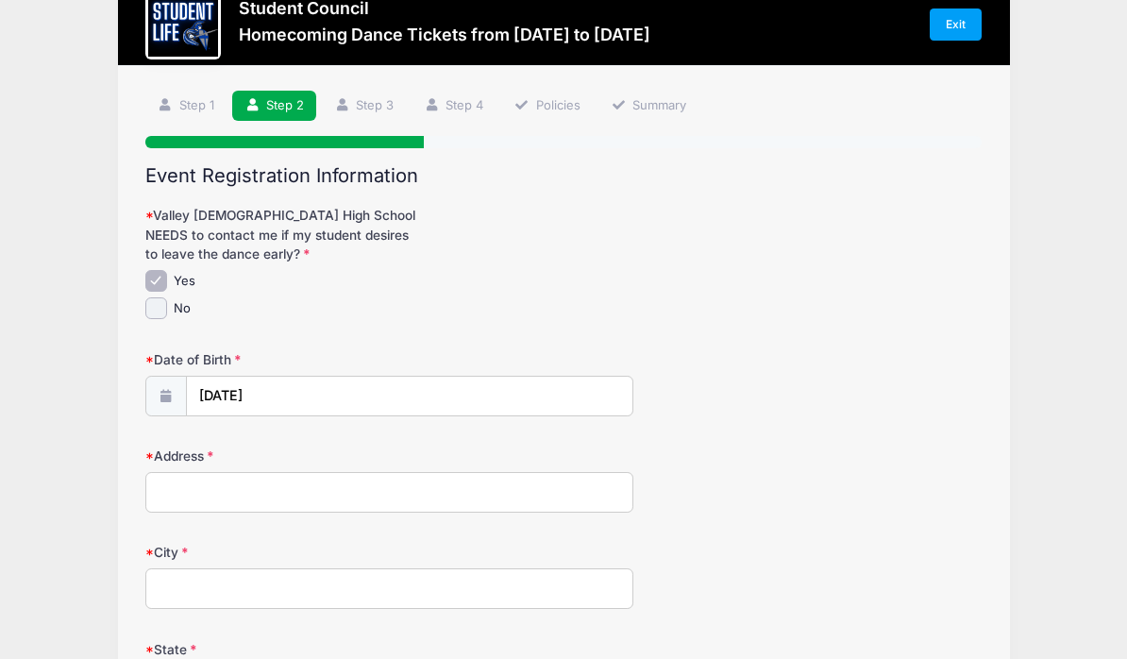
click at [183, 492] on input "Address" at bounding box center [389, 492] width 488 height 41
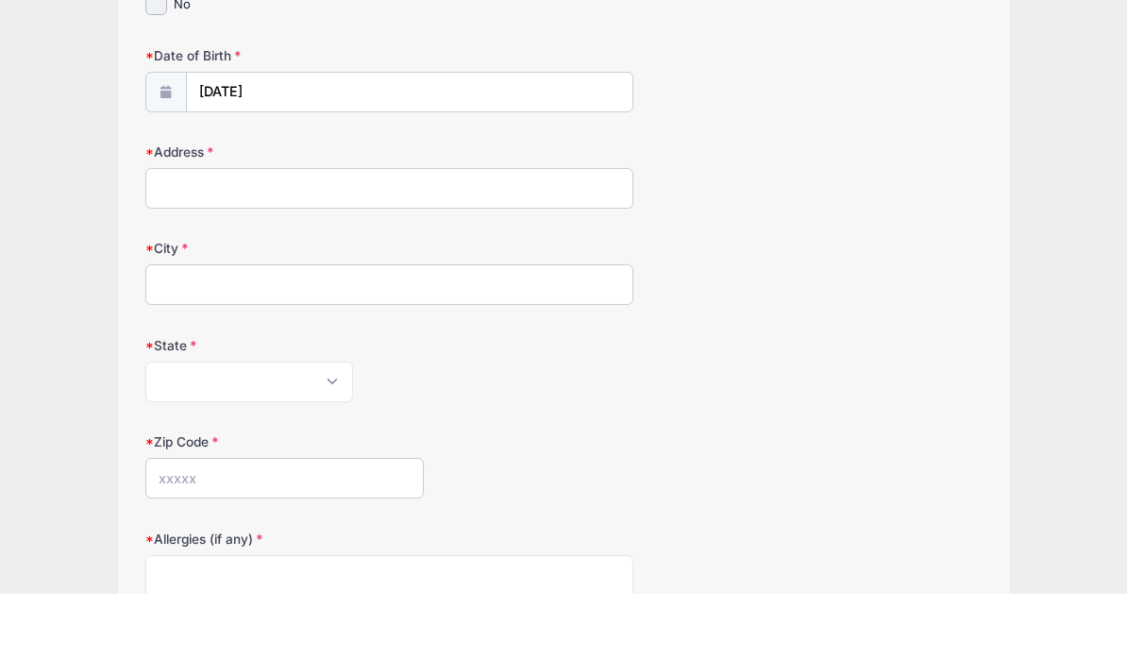
scroll to position [292, 0]
type input "[STREET_ADDRESS][PERSON_NAME]"
click at [191, 329] on input "City" at bounding box center [389, 349] width 488 height 41
type input "[PERSON_NAME]"
click at [206, 427] on select "[US_STATE] [US_STATE] [US_STATE] [US_STATE] [US_STATE] Armed Forces Africa Arme…" at bounding box center [249, 447] width 208 height 41
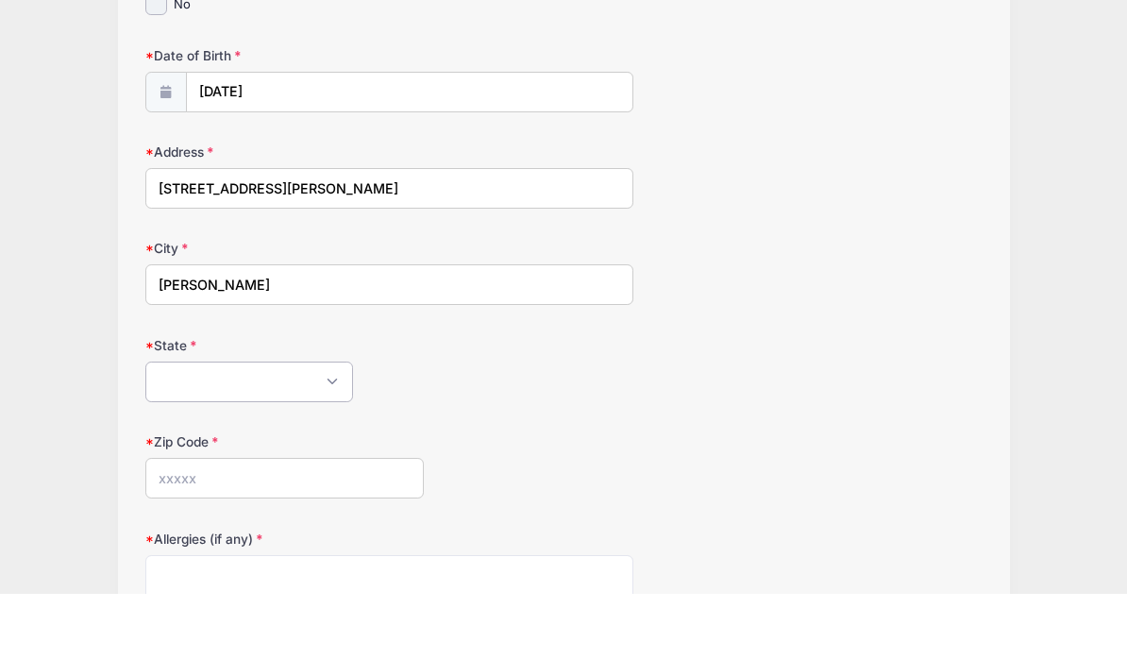
scroll to position [358, 0]
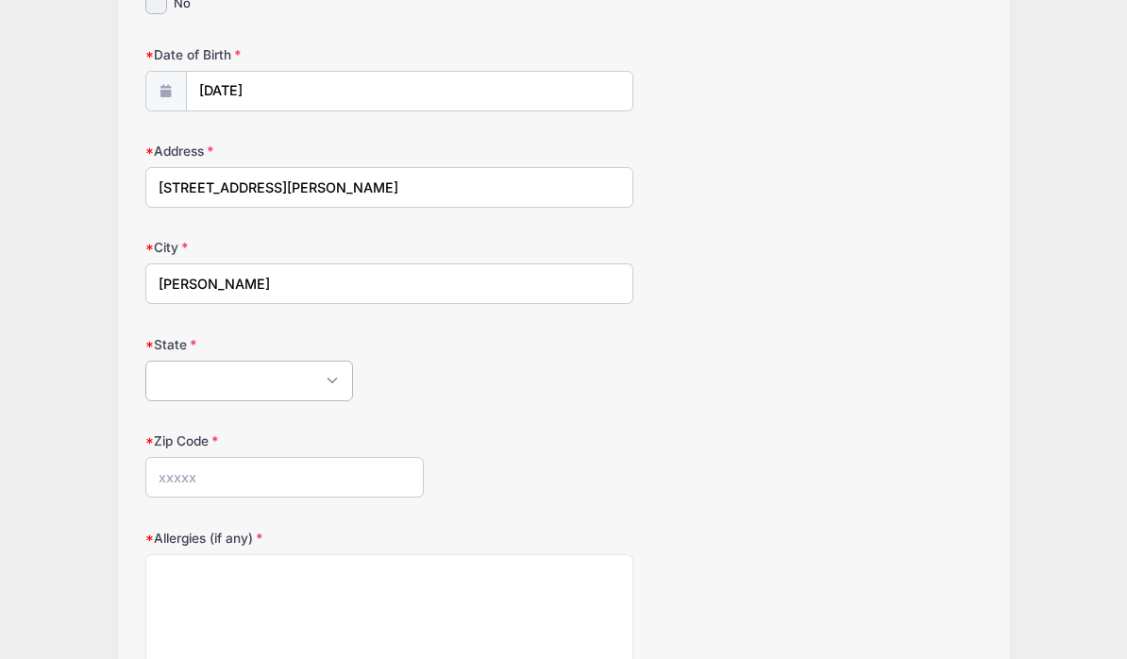
select select "AZ"
click at [165, 477] on input "Zip Code" at bounding box center [284, 477] width 278 height 41
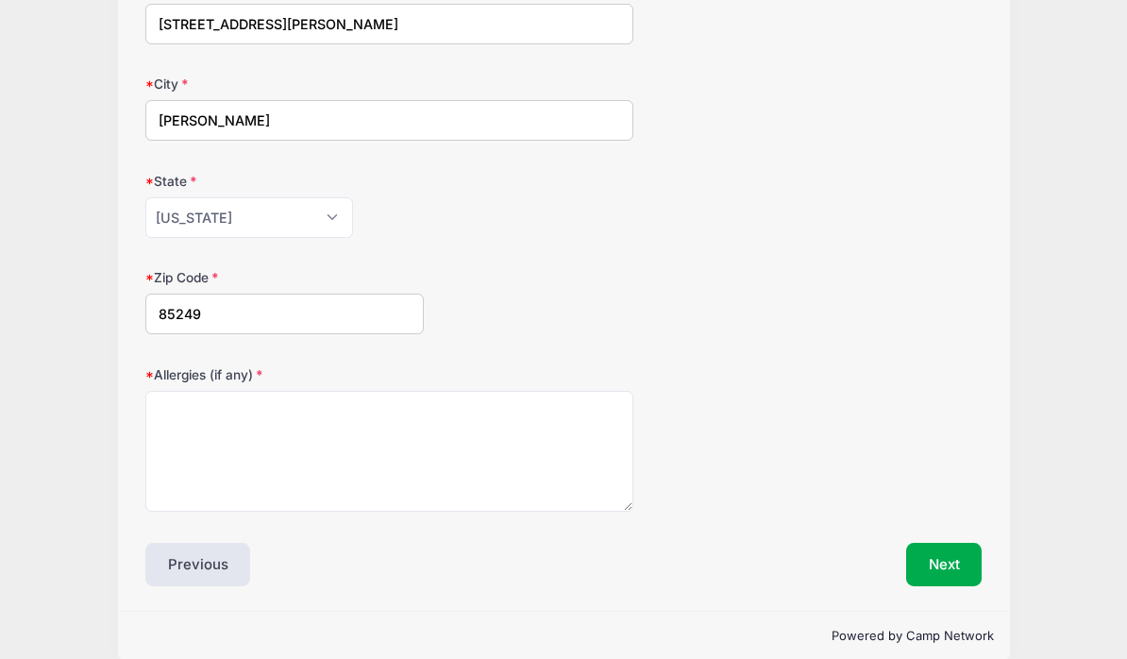
scroll to position [521, 0]
type input "85249"
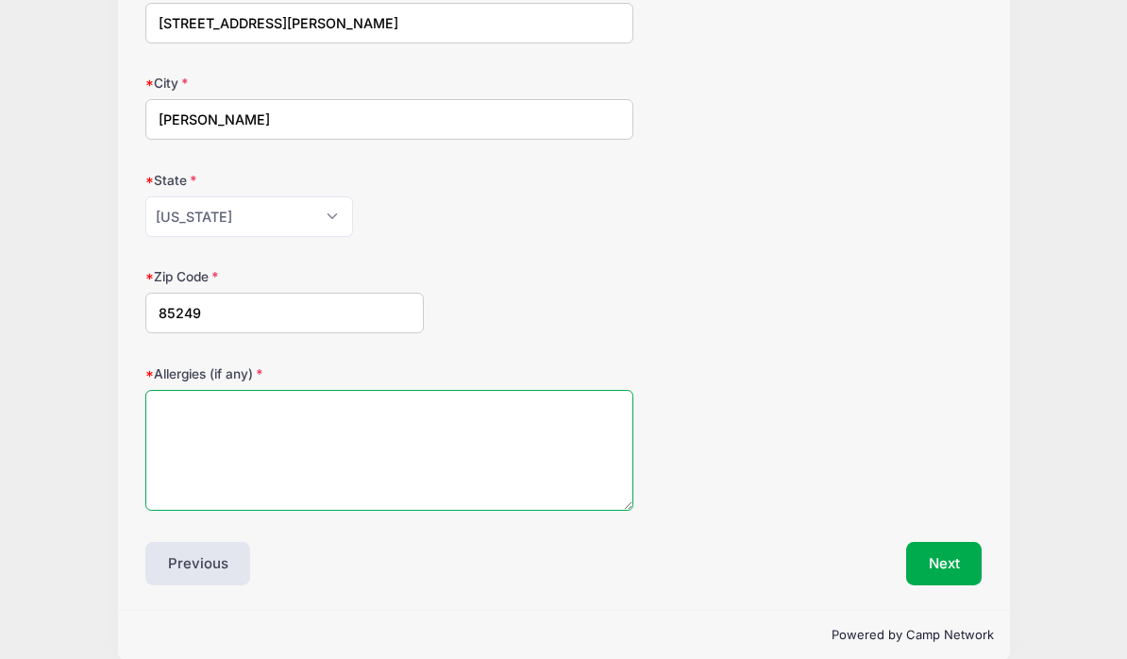
click at [169, 417] on textarea "Allergies (if any)" at bounding box center [389, 452] width 488 height 122
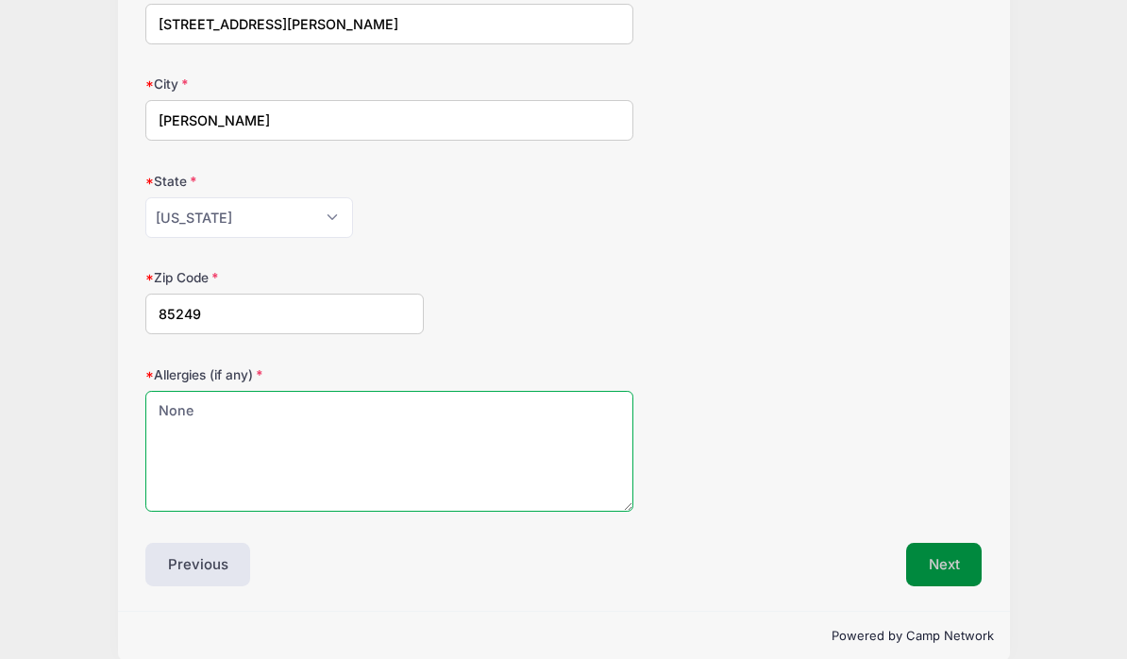
type textarea "None"
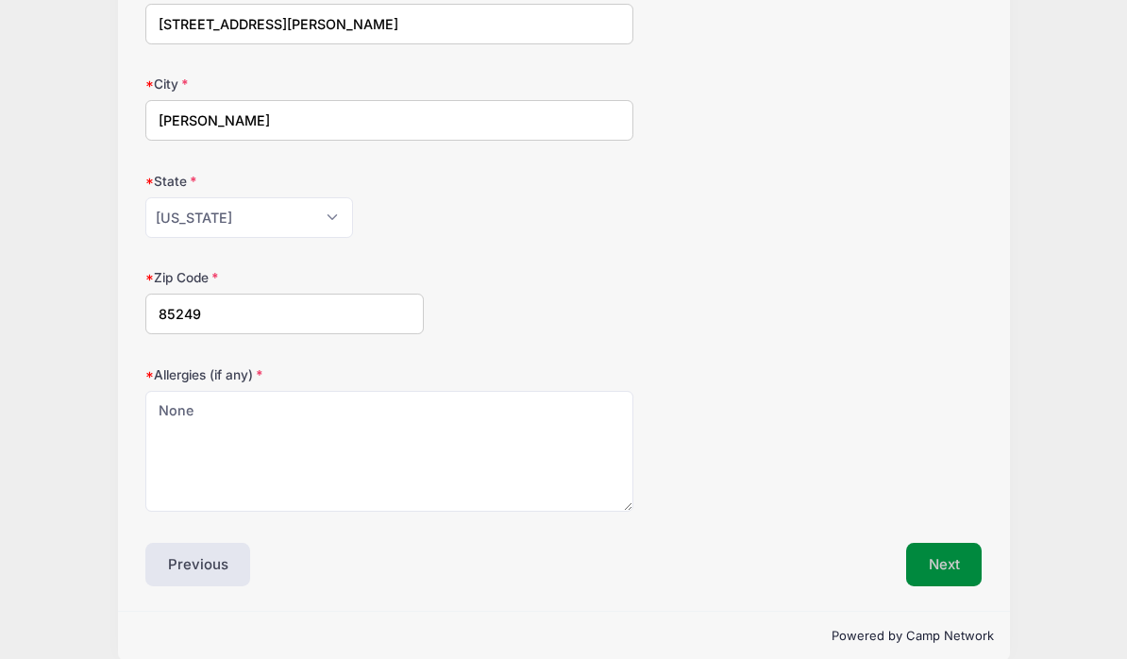
click at [947, 564] on button "Next" at bounding box center [944, 564] width 76 height 43
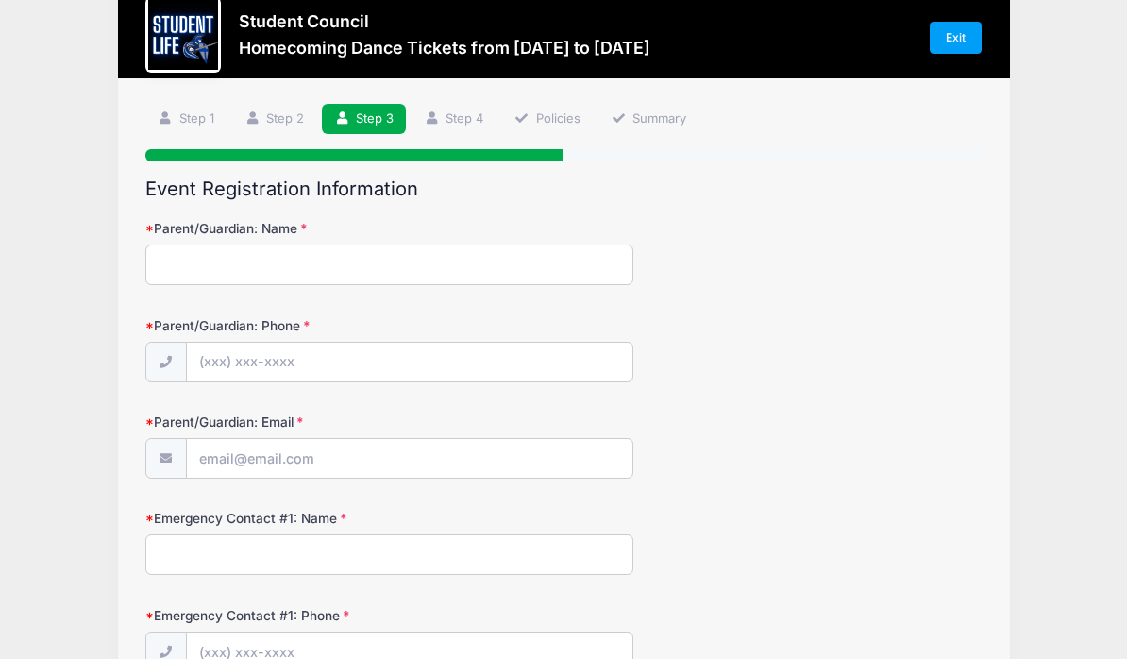
scroll to position [40, 0]
click at [156, 263] on input "Parent/Guardian: Name" at bounding box center [389, 264] width 488 height 41
type input "[PERSON_NAME]"
click at [209, 346] on input "Parent/Guardian: Phone" at bounding box center [409, 363] width 445 height 41
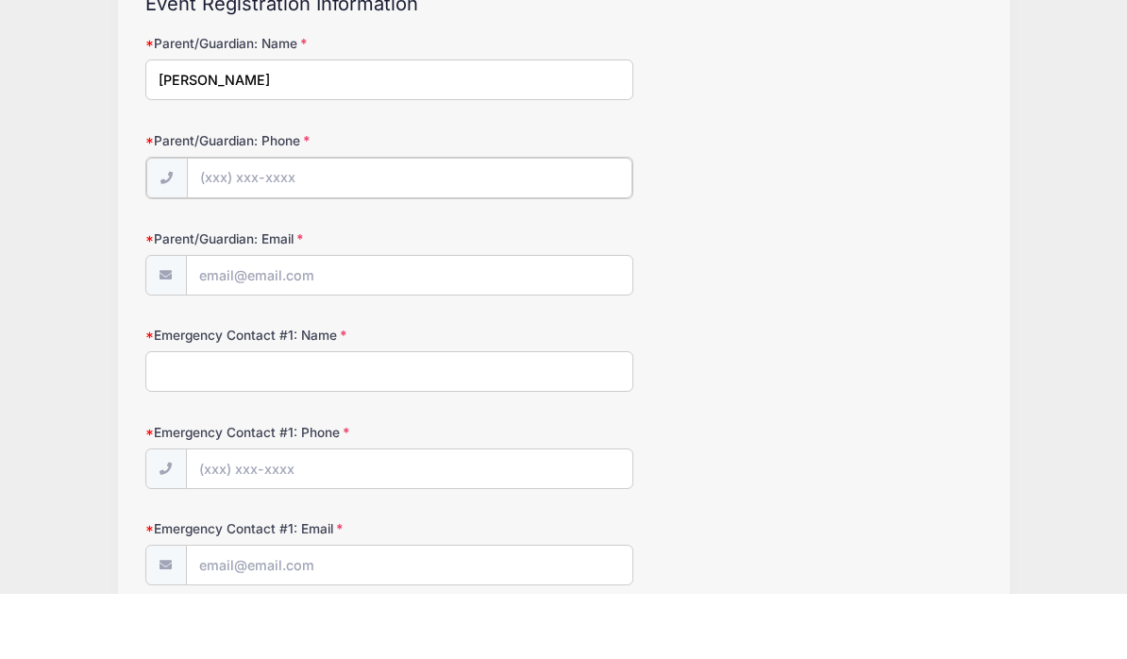
scroll to position [160, 0]
type input "[PHONE_NUMBER]"
click at [215, 318] on input "Parent/Guardian: Email" at bounding box center [409, 338] width 445 height 41
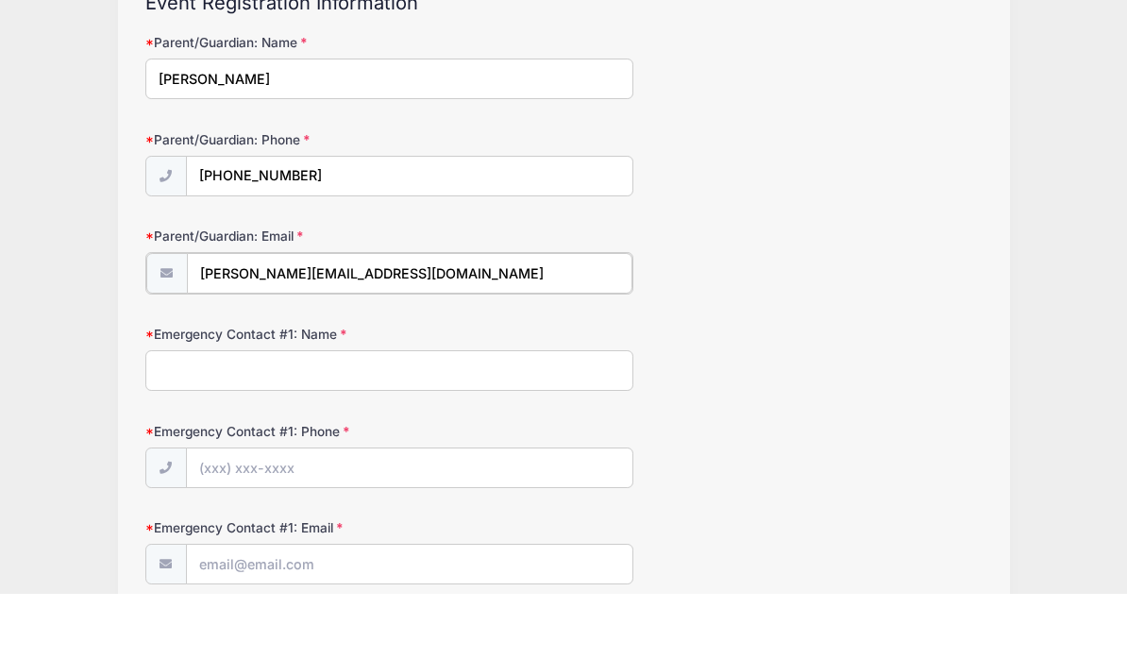
type input "[PERSON_NAME][EMAIL_ADDRESS][DOMAIN_NAME]"
click at [200, 413] on input "Emergency Contact #1: Name" at bounding box center [389, 433] width 488 height 41
type input "J"
type input "S"
type input "[PERSON_NAME]"
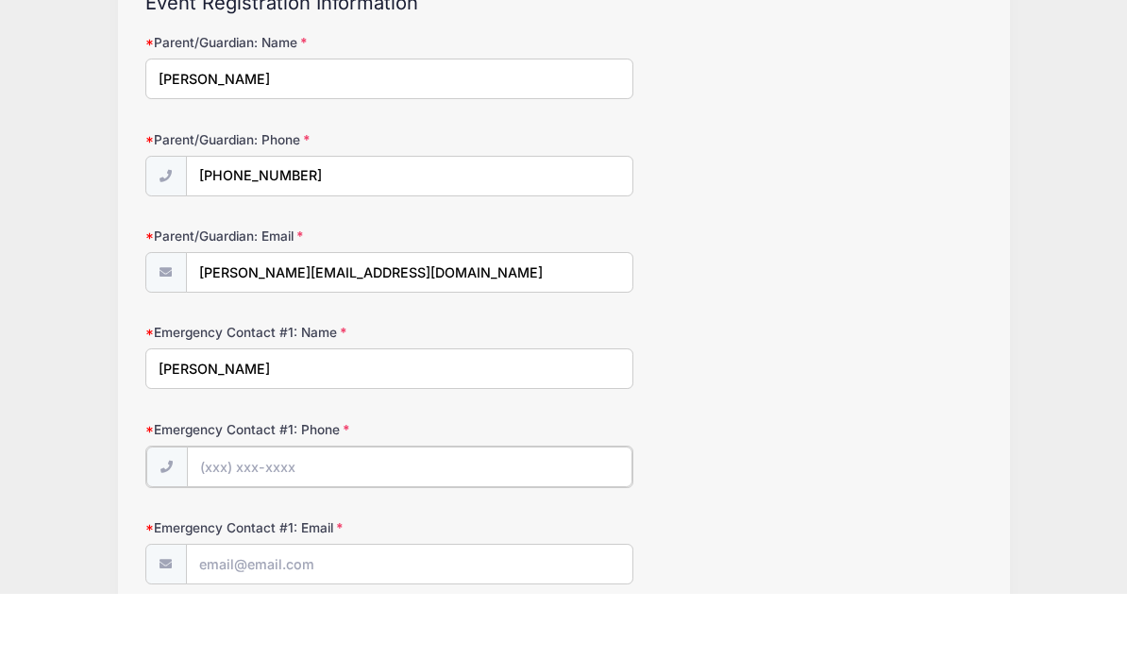
click at [196, 511] on input "Emergency Contact #1: Phone" at bounding box center [409, 531] width 445 height 41
type input "[PHONE_NUMBER]"
click at [251, 608] on input "Emergency Contact #1: Email" at bounding box center [409, 628] width 445 height 41
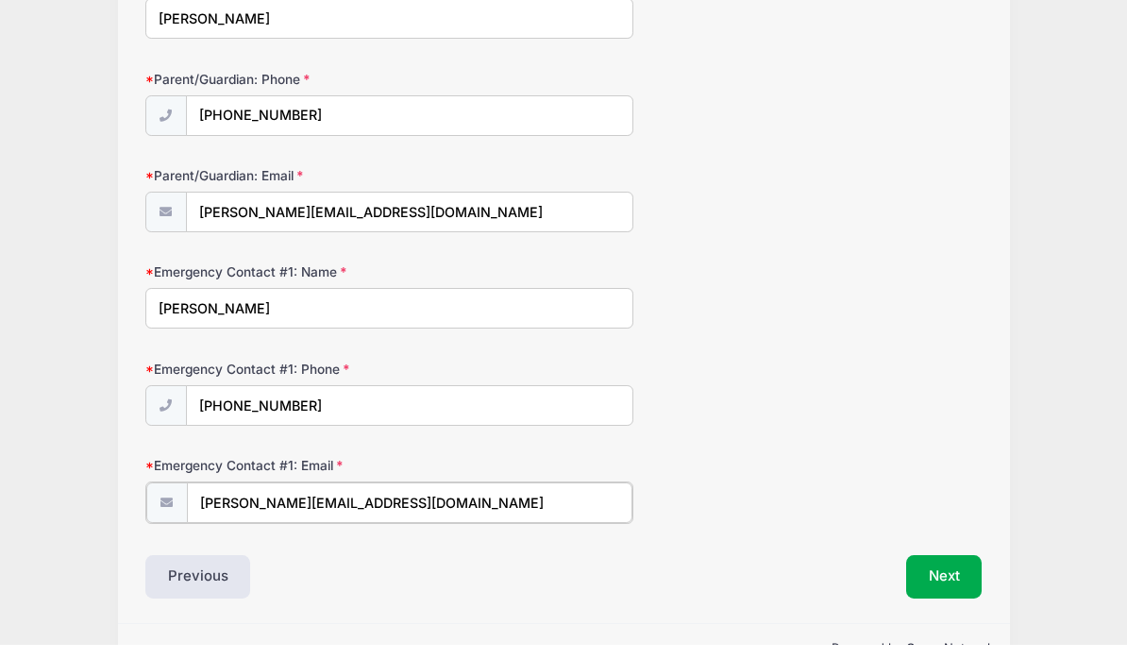
scroll to position [272, 0]
type input "[PERSON_NAME][EMAIL_ADDRESS][DOMAIN_NAME]"
click at [971, 572] on button "Next" at bounding box center [944, 588] width 76 height 43
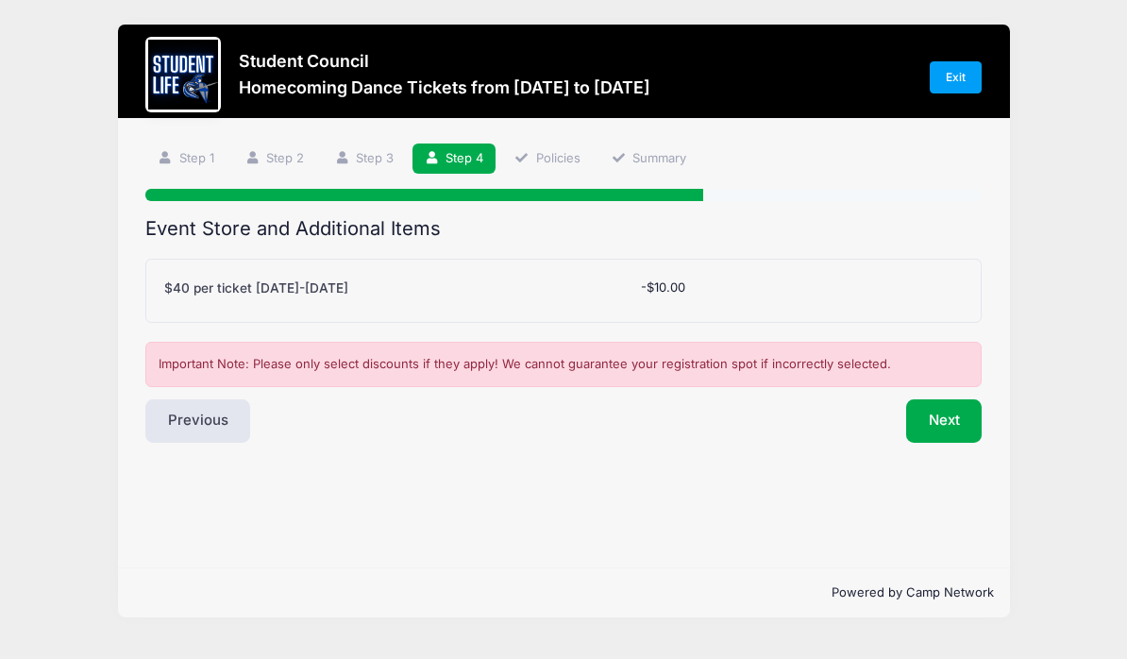
scroll to position [59, 0]
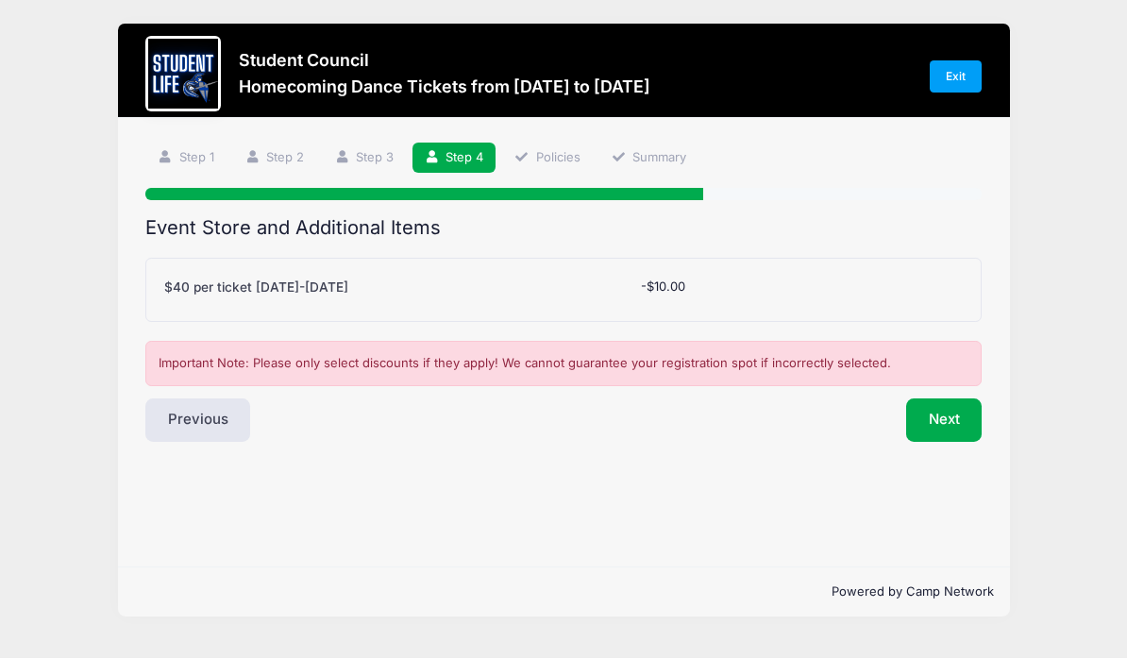
click at [906, 278] on div at bounding box center [903, 290] width 136 height 25
click at [182, 259] on div "$40 per ticket [DATE]-[DATE] Please Select Yes (-$10.00) No -$10.00" at bounding box center [563, 291] width 837 height 64
click at [952, 399] on button "Next" at bounding box center [944, 420] width 76 height 43
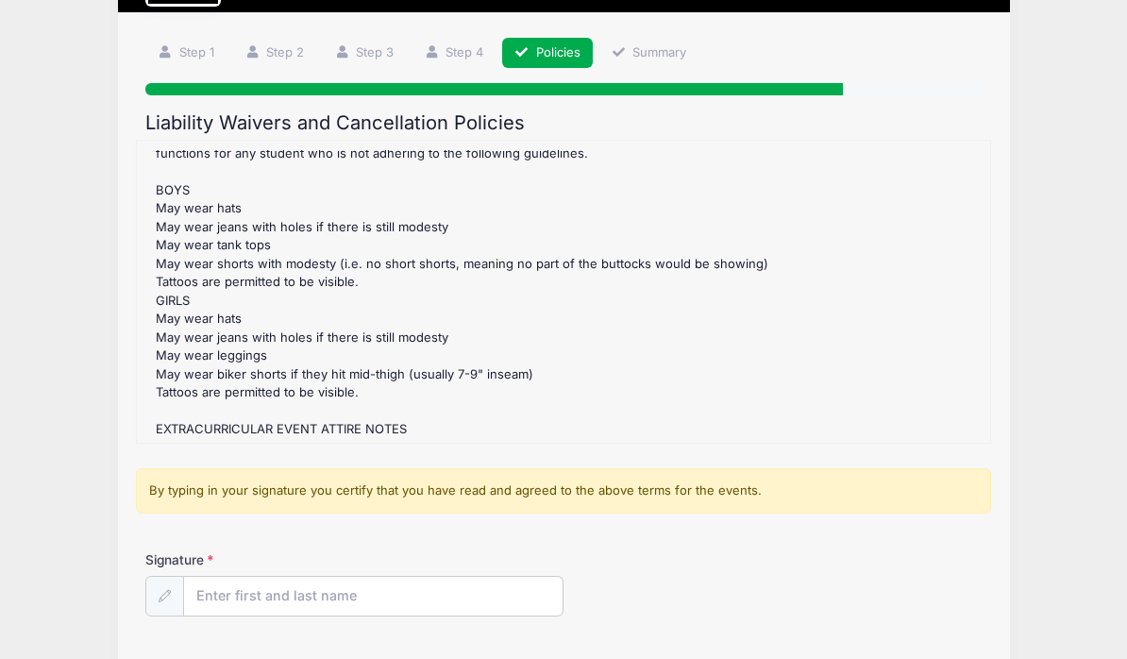
scroll to position [173, 0]
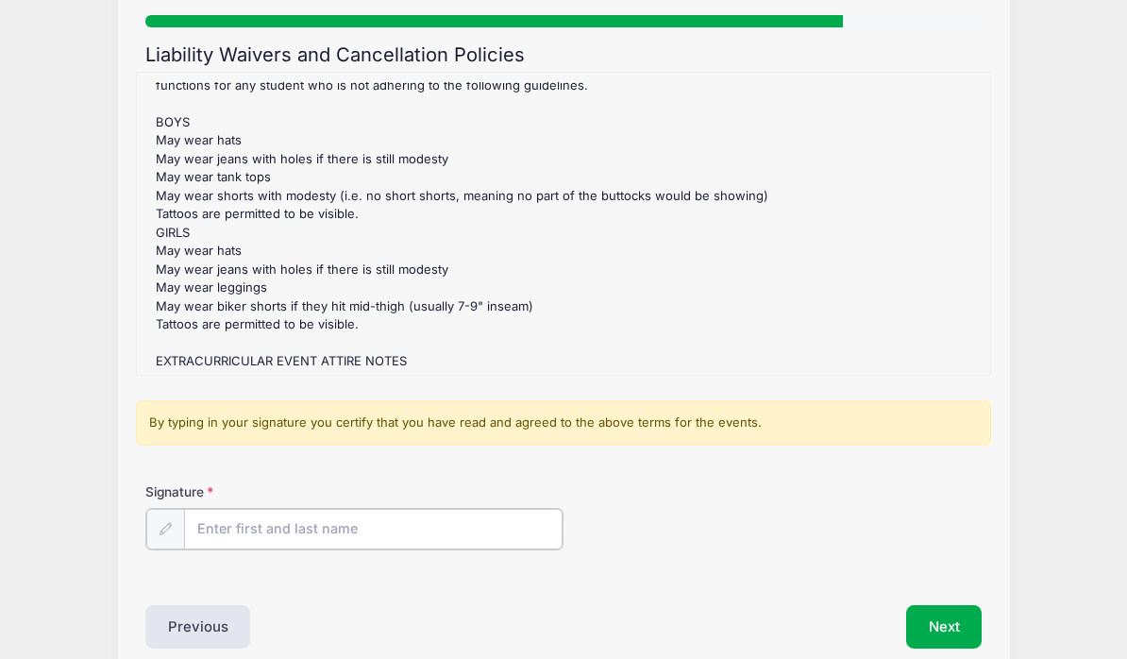
click at [199, 530] on input "Signature" at bounding box center [373, 530] width 378 height 41
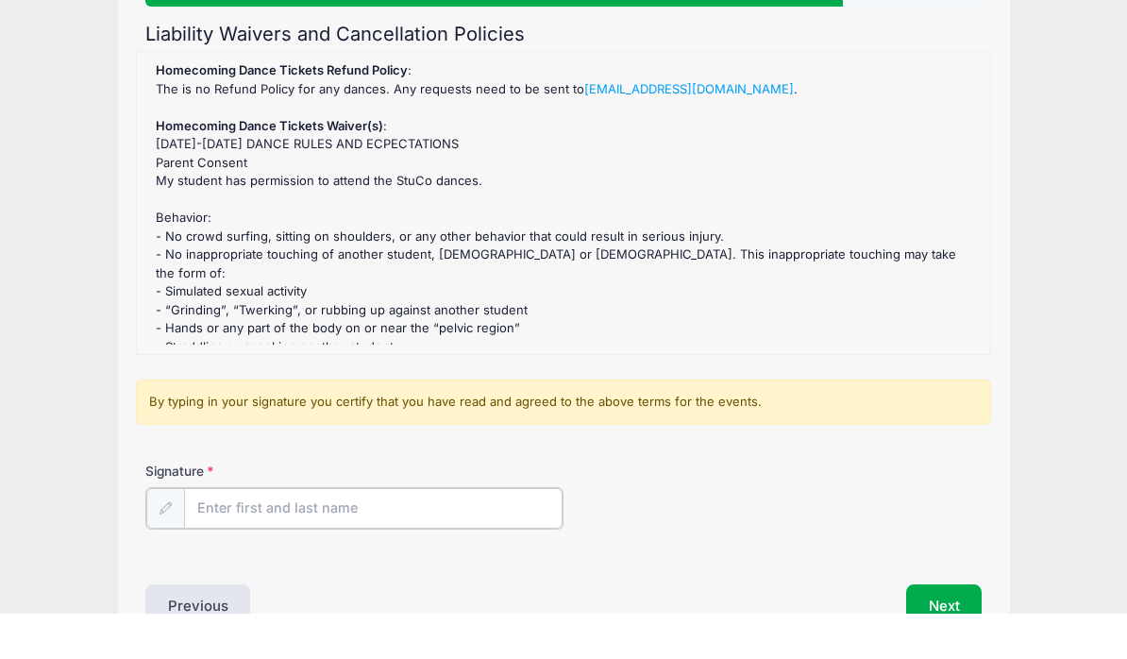
scroll to position [163, 0]
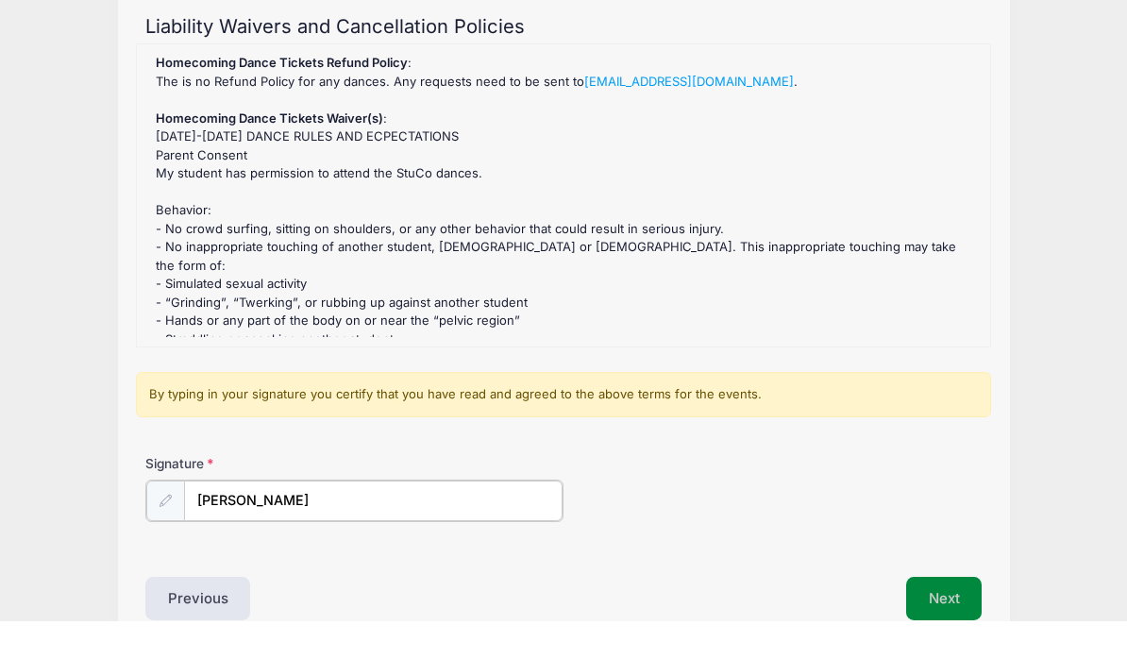
type input "[PERSON_NAME]"
click at [958, 613] on button "Next" at bounding box center [944, 634] width 76 height 43
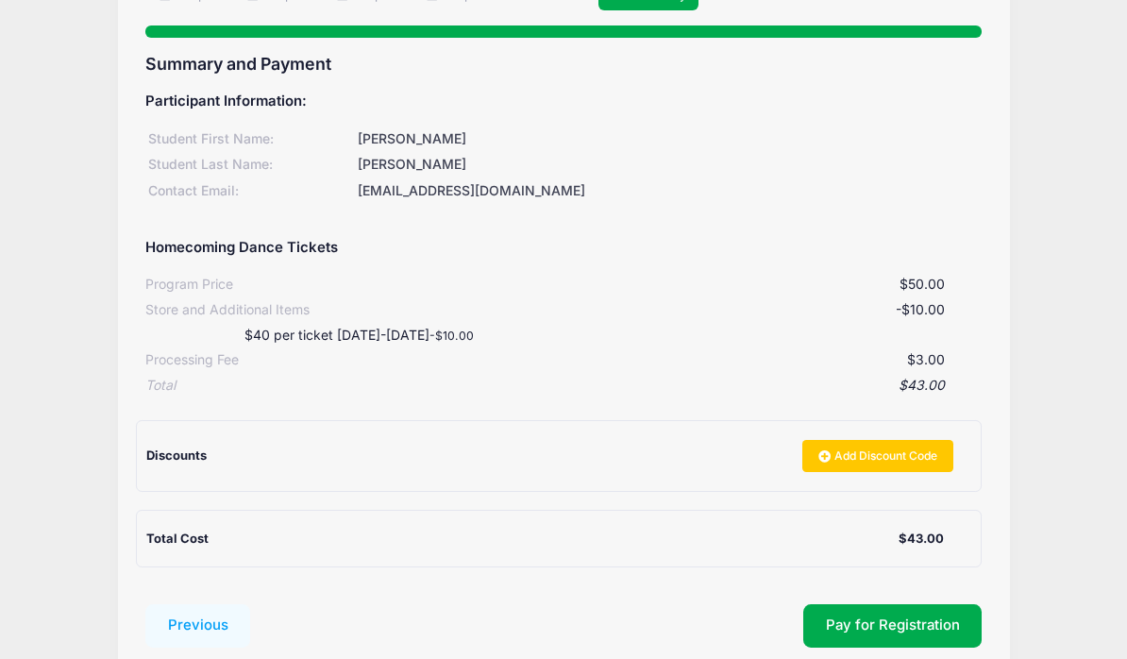
scroll to position [191, 0]
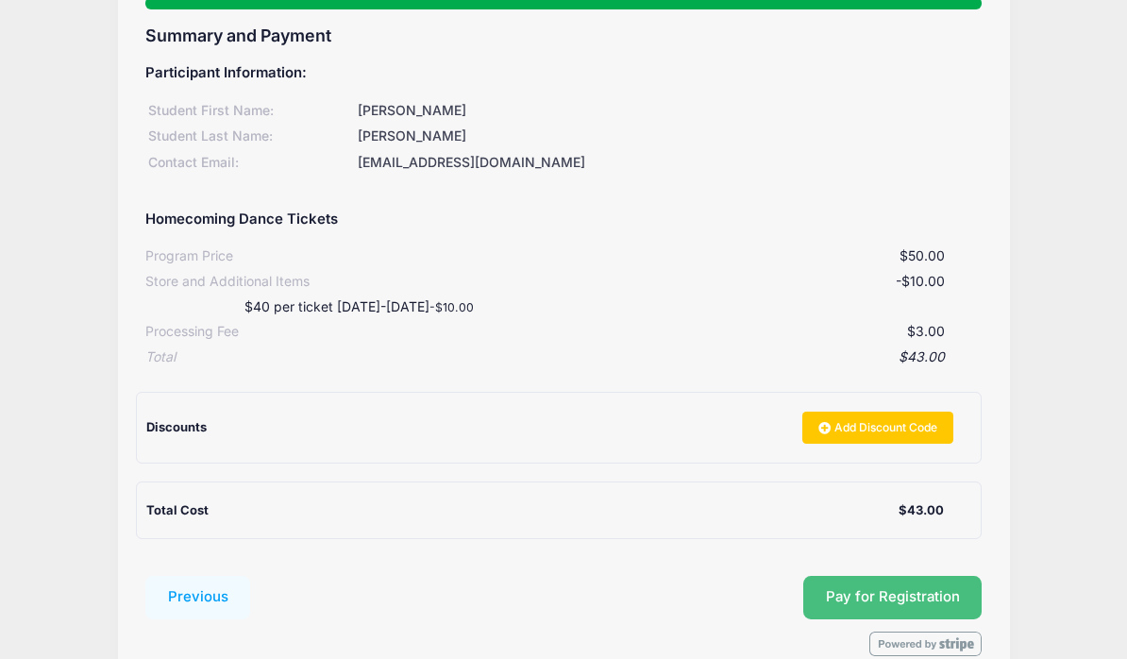
click at [928, 594] on button "Pay for Registration" at bounding box center [892, 598] width 179 height 43
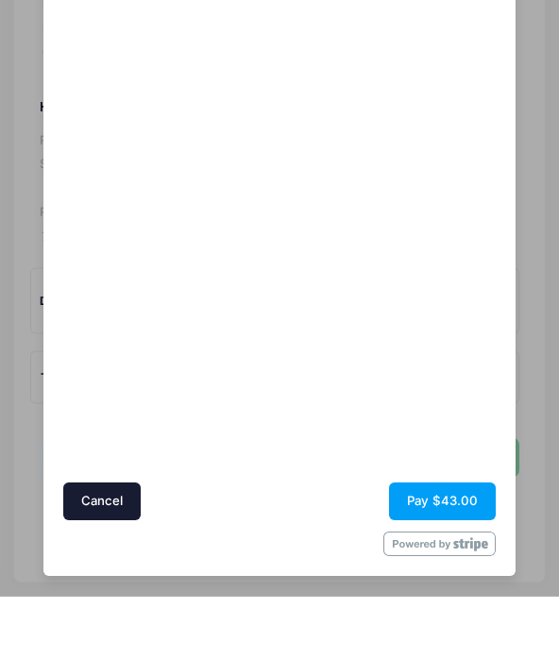
scroll to position [380, 0]
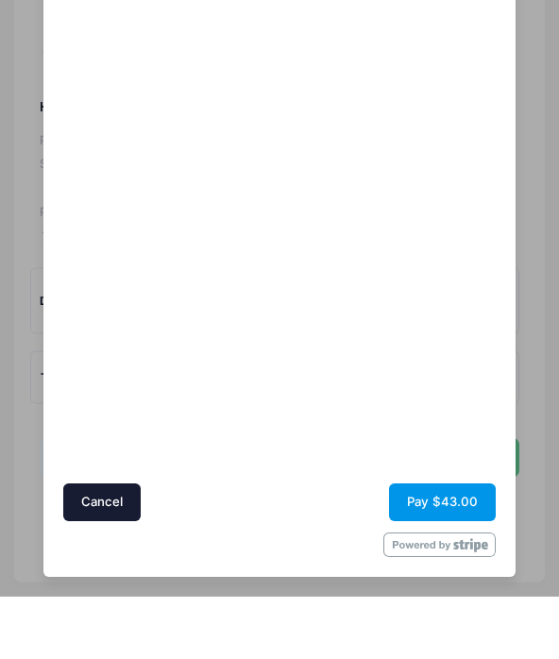
click at [455, 546] on button "Pay $43.00" at bounding box center [442, 565] width 107 height 38
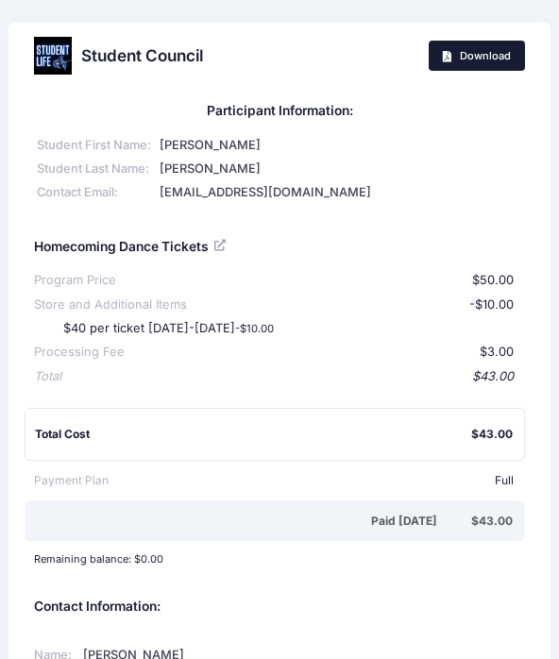
click at [499, 57] on span "Download" at bounding box center [485, 55] width 51 height 13
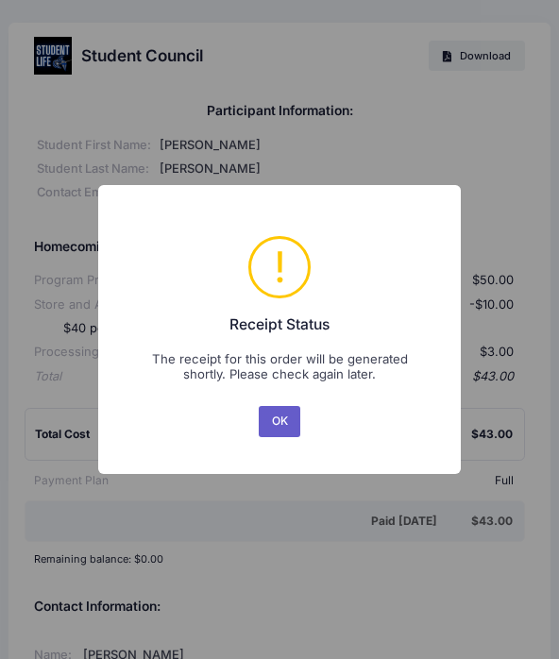
click at [287, 416] on button "OK" at bounding box center [279, 421] width 41 height 31
